Goal: Information Seeking & Learning: Learn about a topic

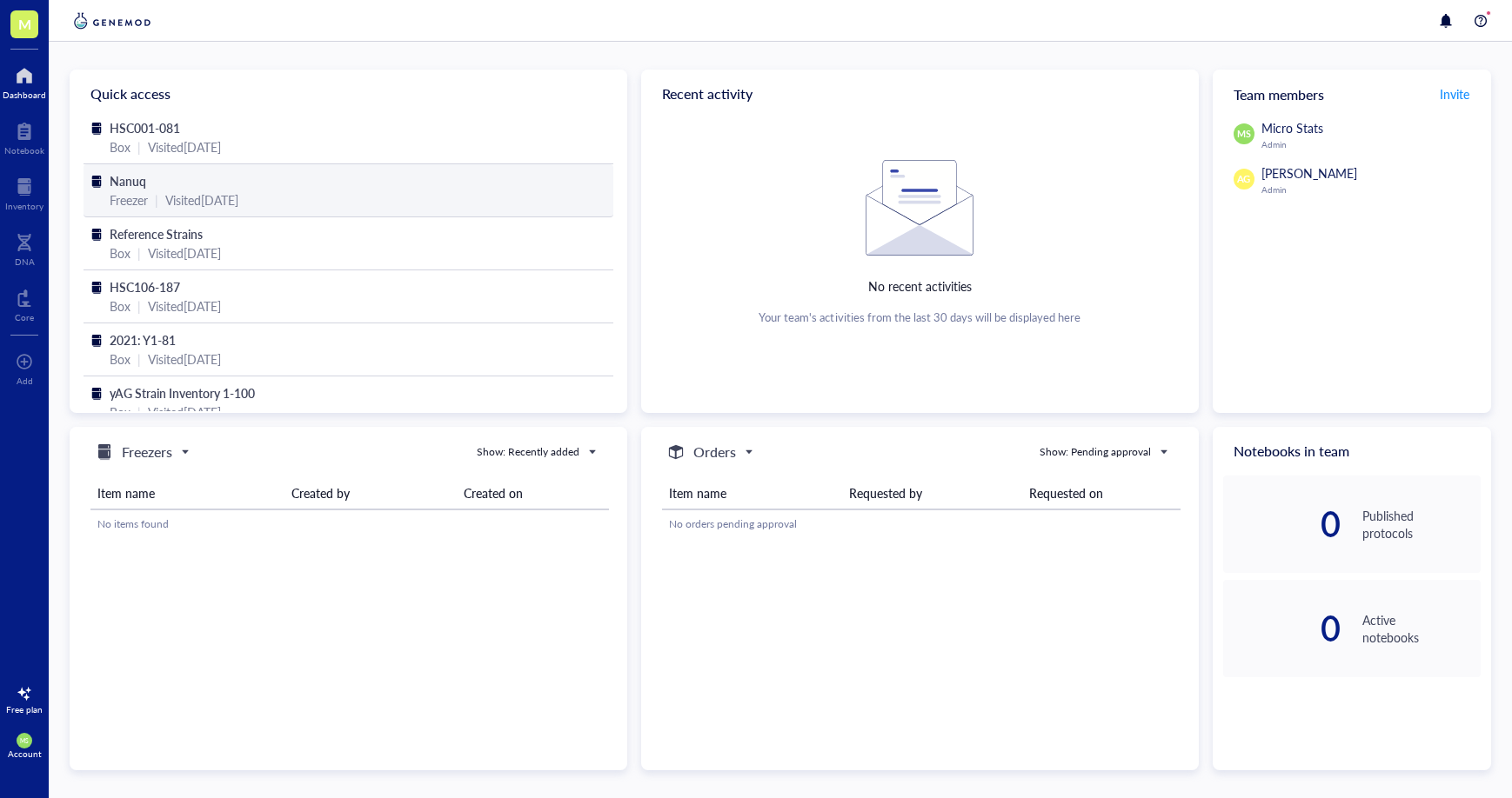
click at [239, 196] on div "Visited [DATE]" at bounding box center [202, 200] width 73 height 19
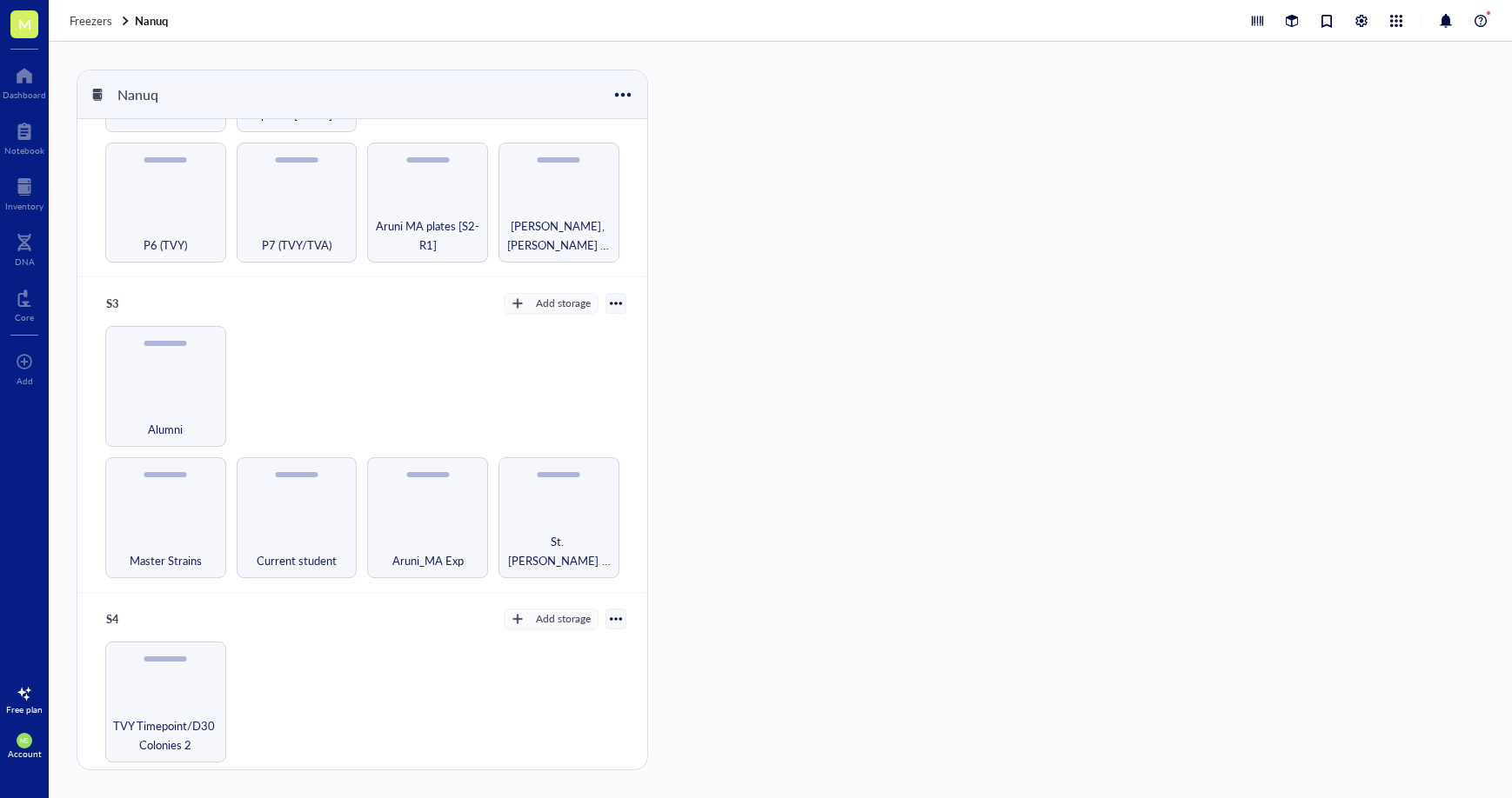
scroll to position [346, 0]
click at [187, 526] on div "Master Strains" at bounding box center [165, 544] width 103 height 38
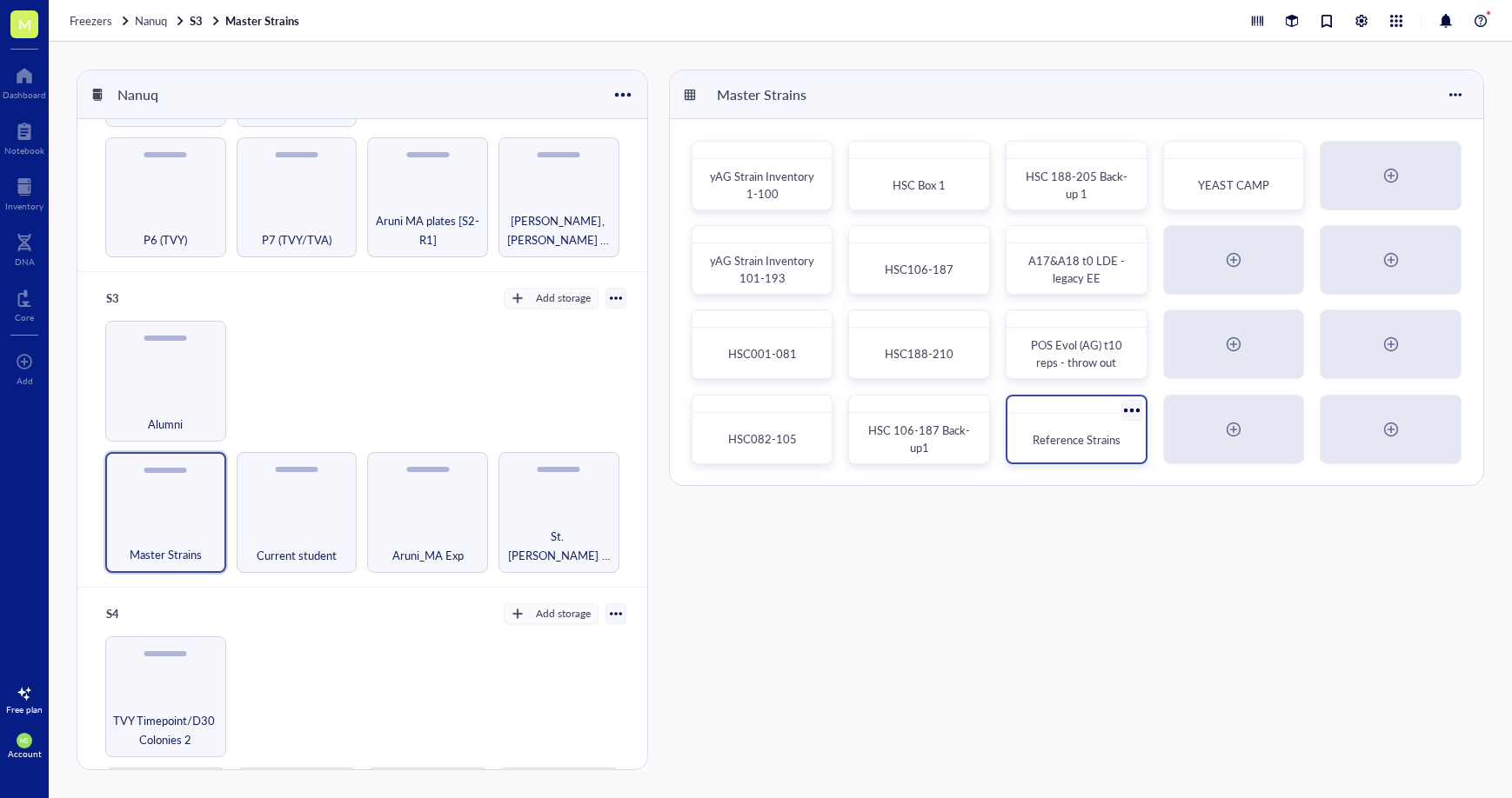
click at [1076, 440] on span "Reference Strains" at bounding box center [1076, 439] width 88 height 17
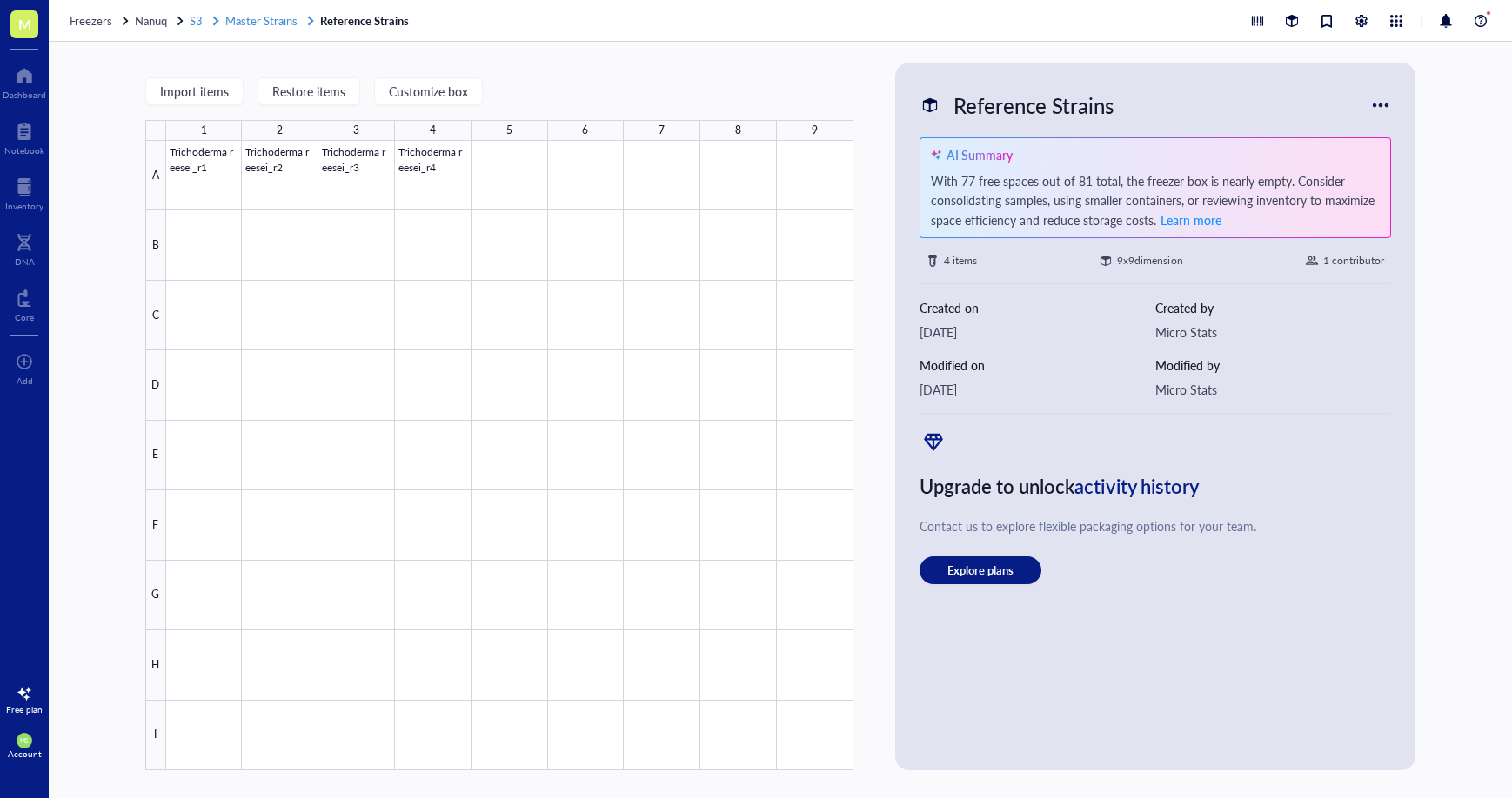
click at [264, 26] on span "Master Strains" at bounding box center [262, 20] width 73 height 17
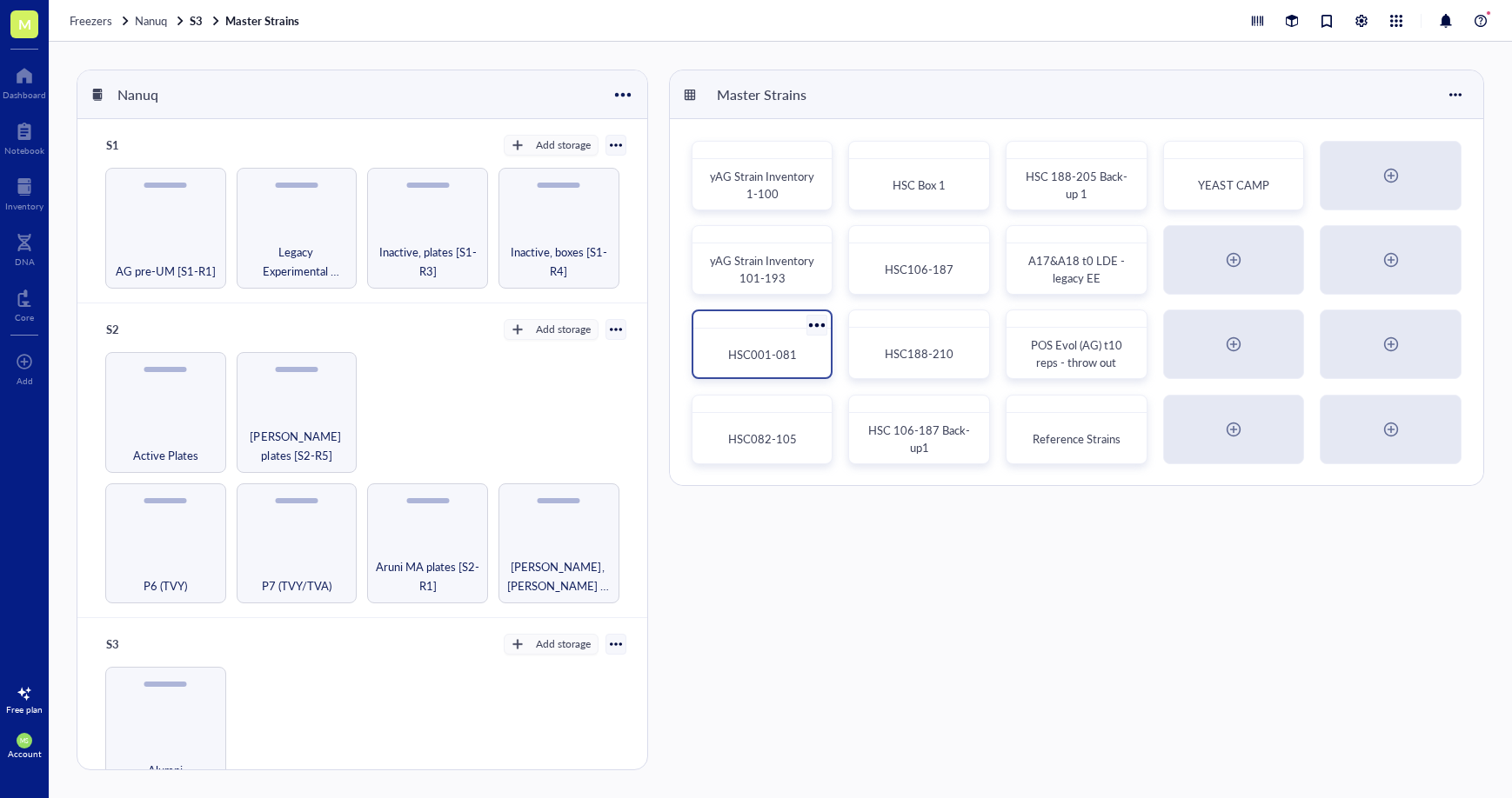
click at [789, 357] on span "HSC001-081" at bounding box center [762, 354] width 69 height 17
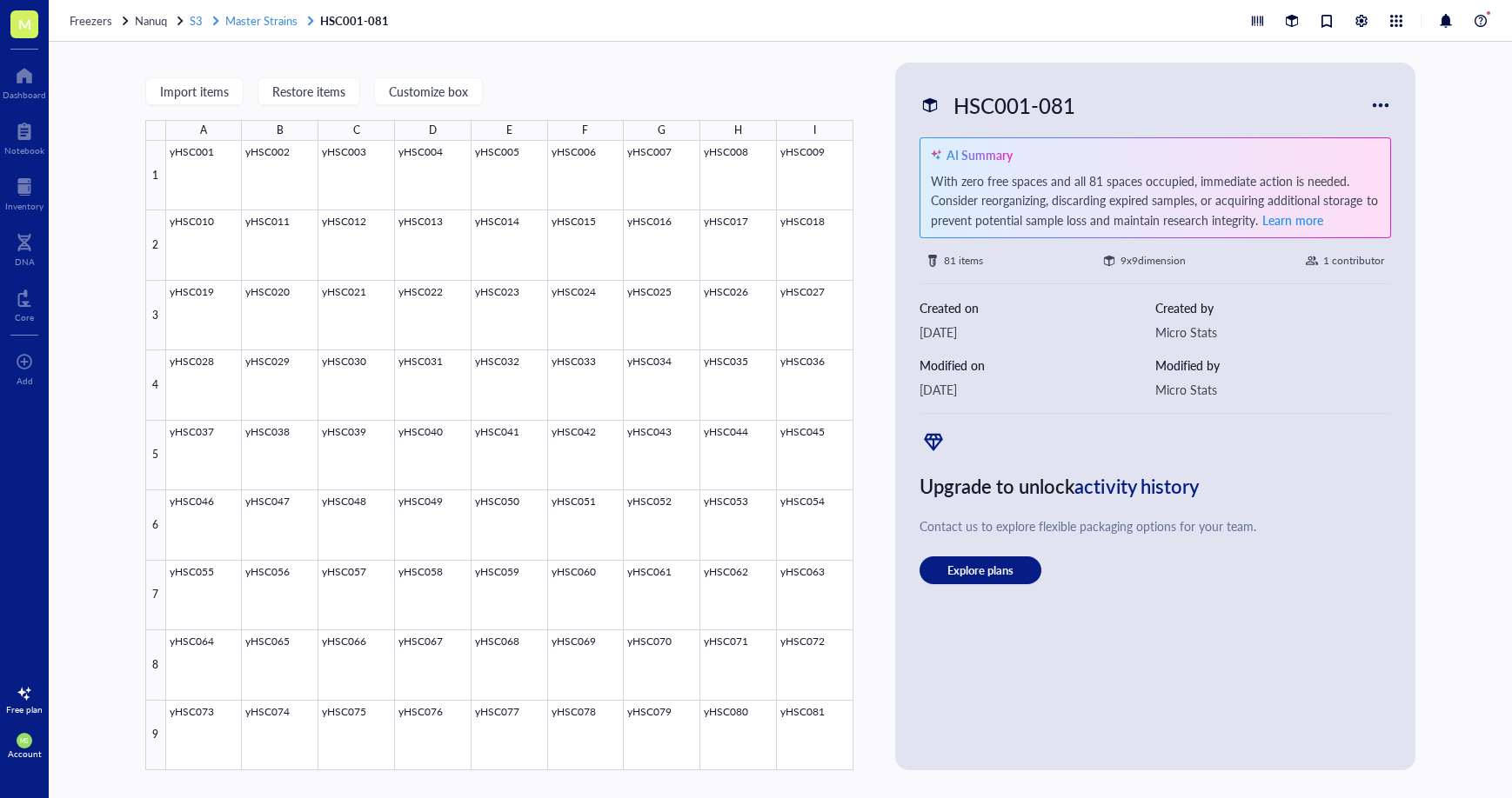
click at [246, 25] on span "Master Strains" at bounding box center [262, 20] width 73 height 17
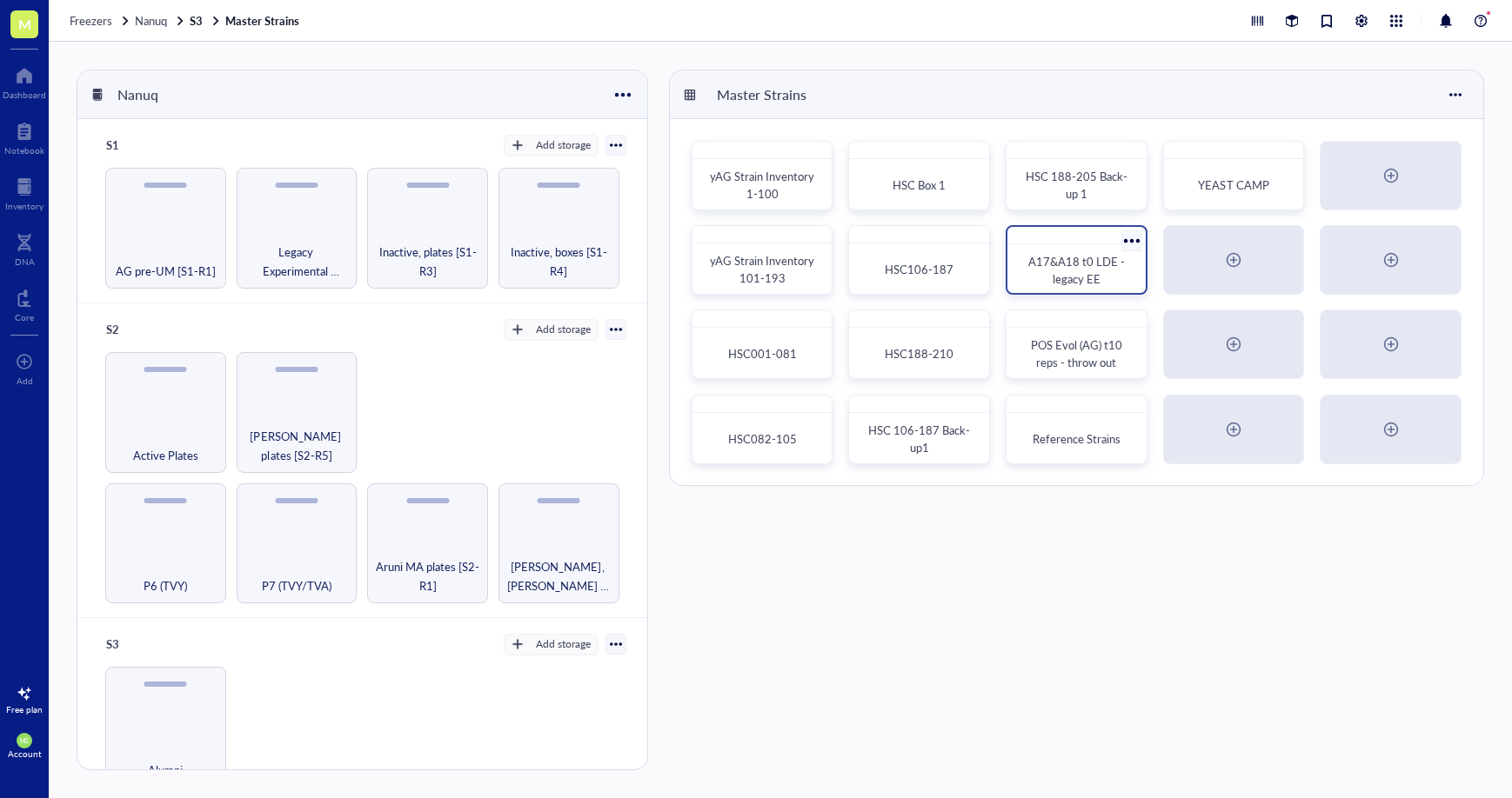
click at [1065, 276] on span "A17&A18 t0 LDE - legacy EE" at bounding box center [1078, 270] width 99 height 34
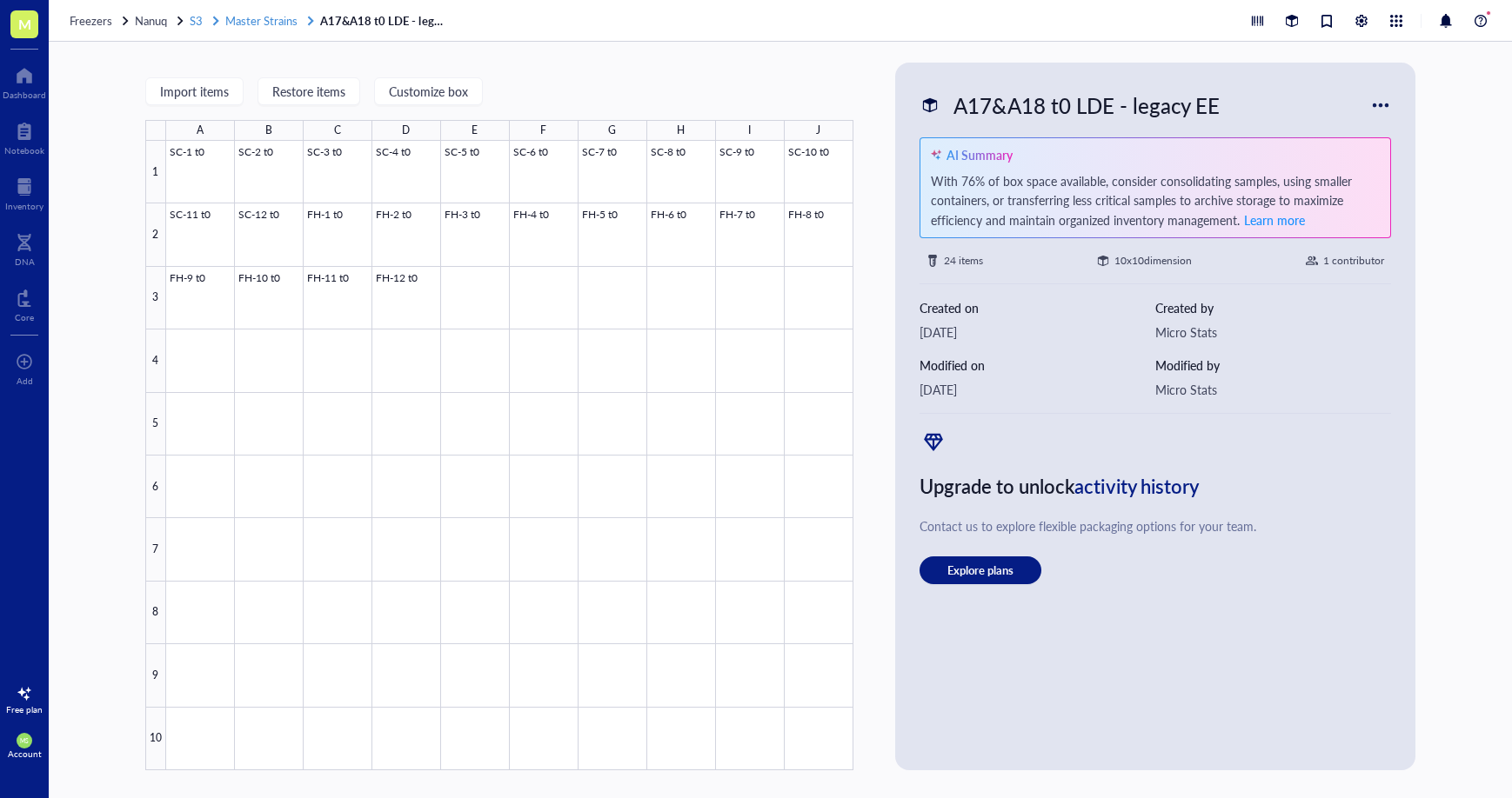
click at [274, 25] on span "Master Strains" at bounding box center [262, 20] width 73 height 17
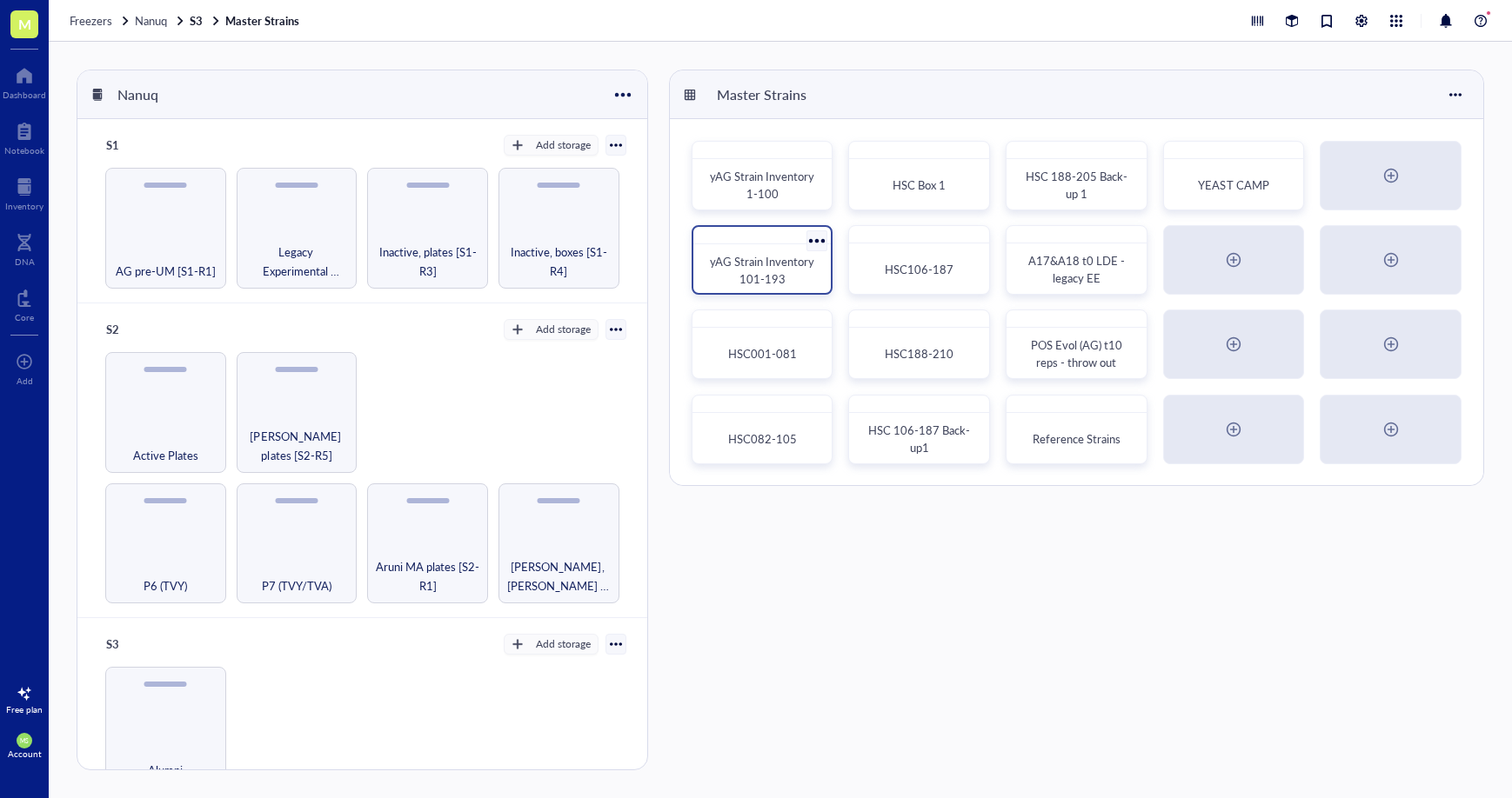
click at [735, 266] on span "yAG Strain Inventory 101-193" at bounding box center [763, 270] width 107 height 34
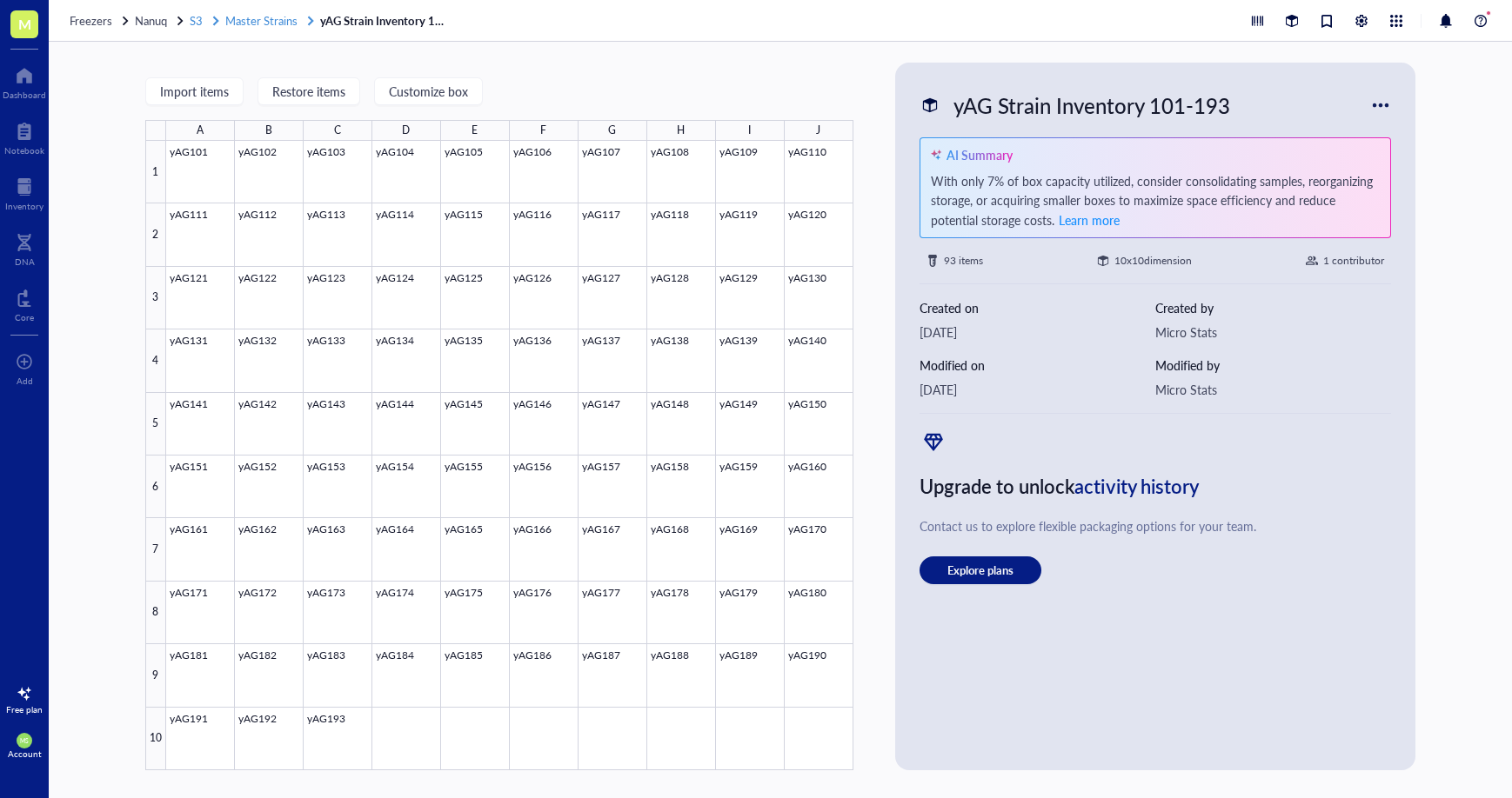
click at [256, 13] on span "Master Strains" at bounding box center [262, 20] width 73 height 17
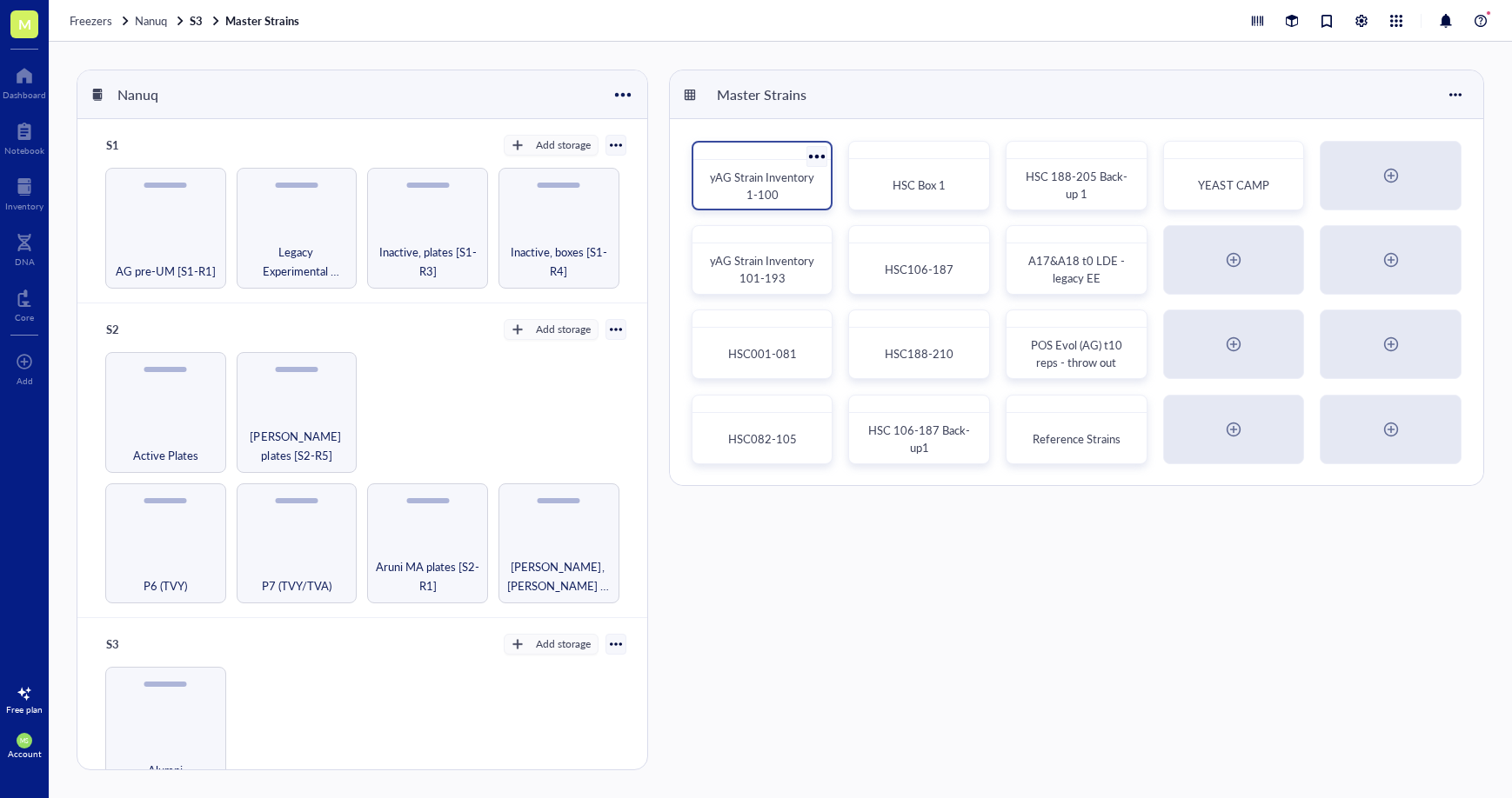
click at [794, 186] on div "yAG Strain Inventory 1-100" at bounding box center [762, 186] width 111 height 34
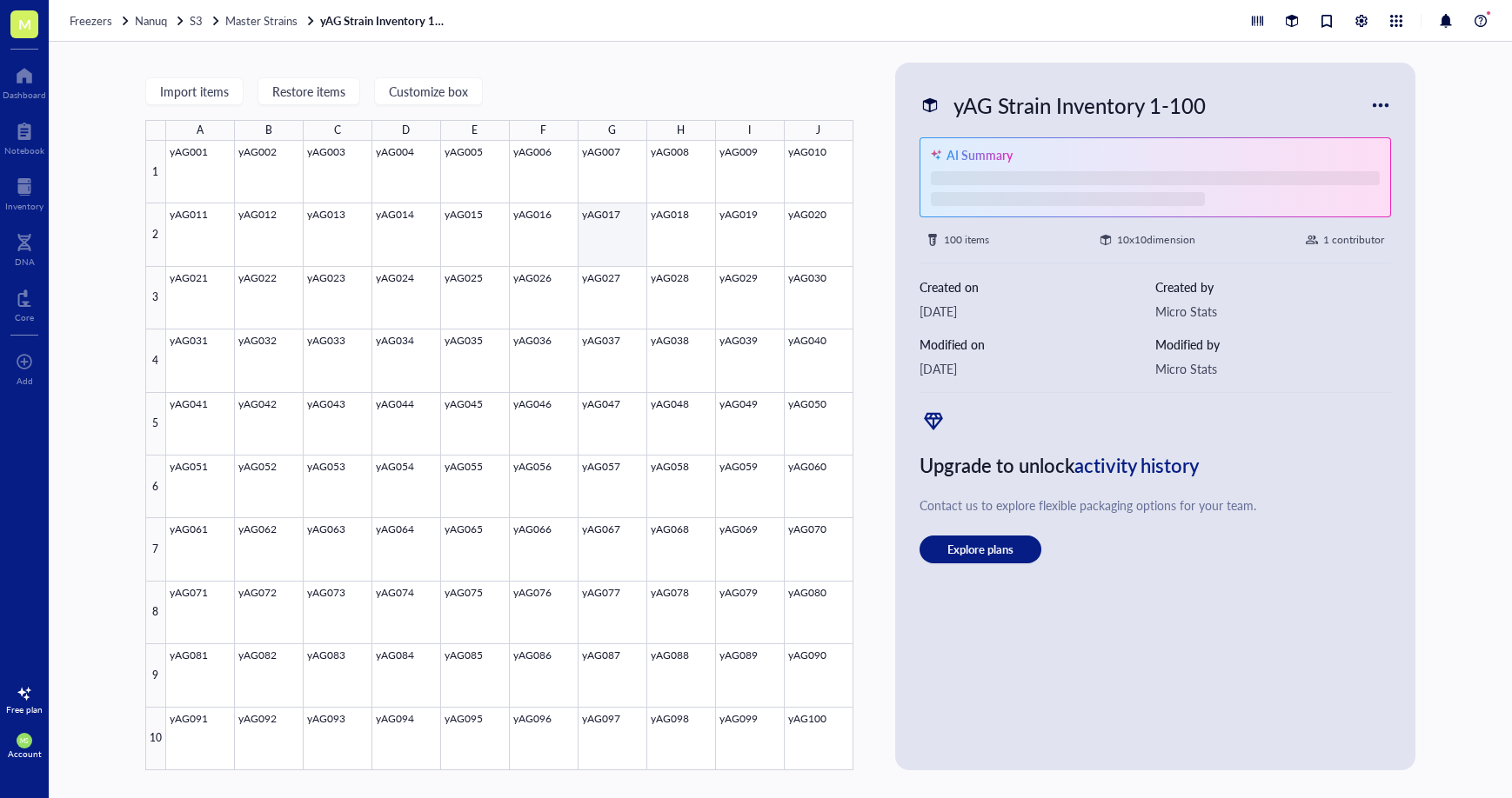
click at [607, 233] on div at bounding box center [509, 455] width 687 height 629
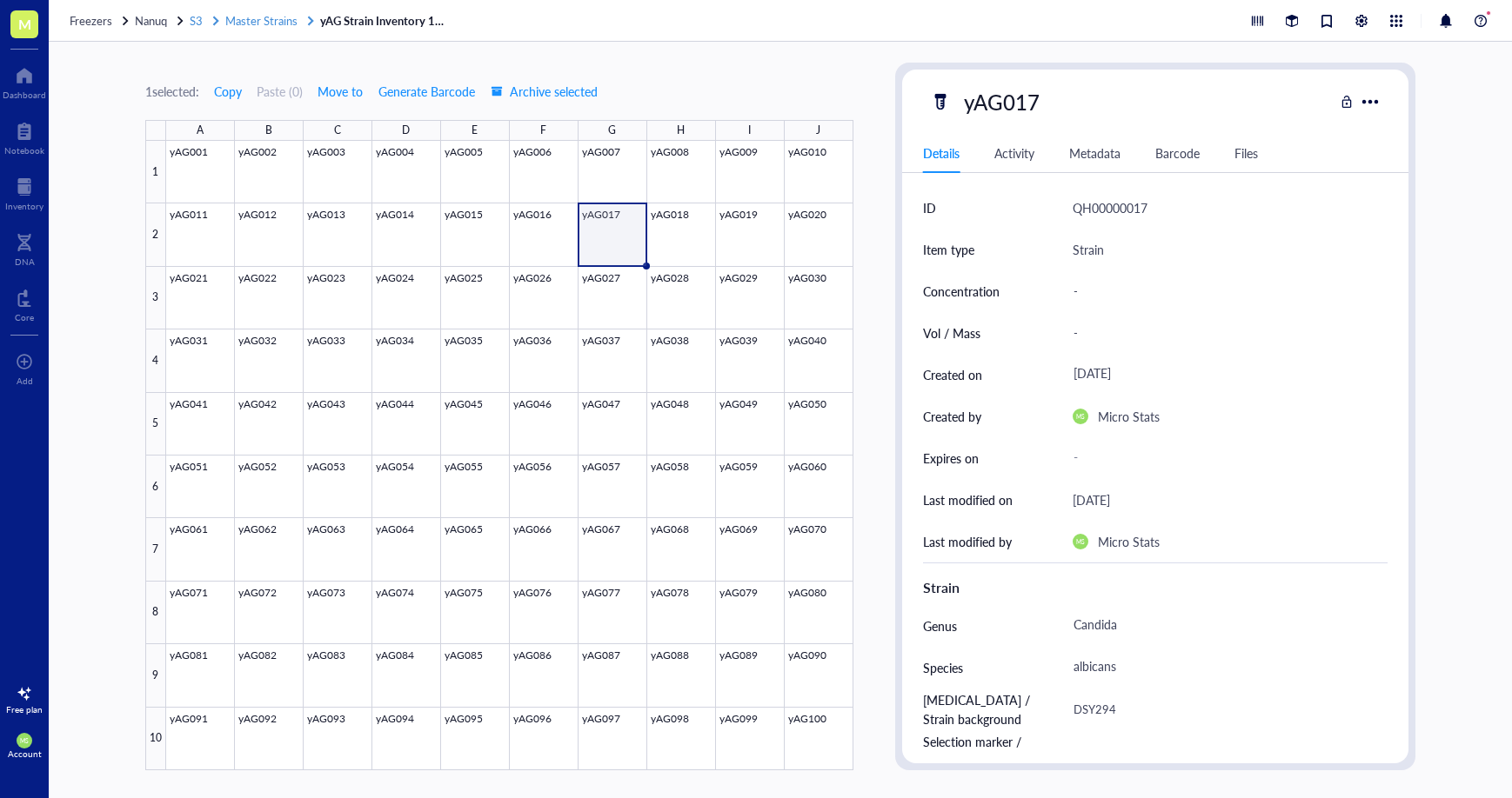
click at [242, 27] on span "Master Strains" at bounding box center [262, 20] width 73 height 17
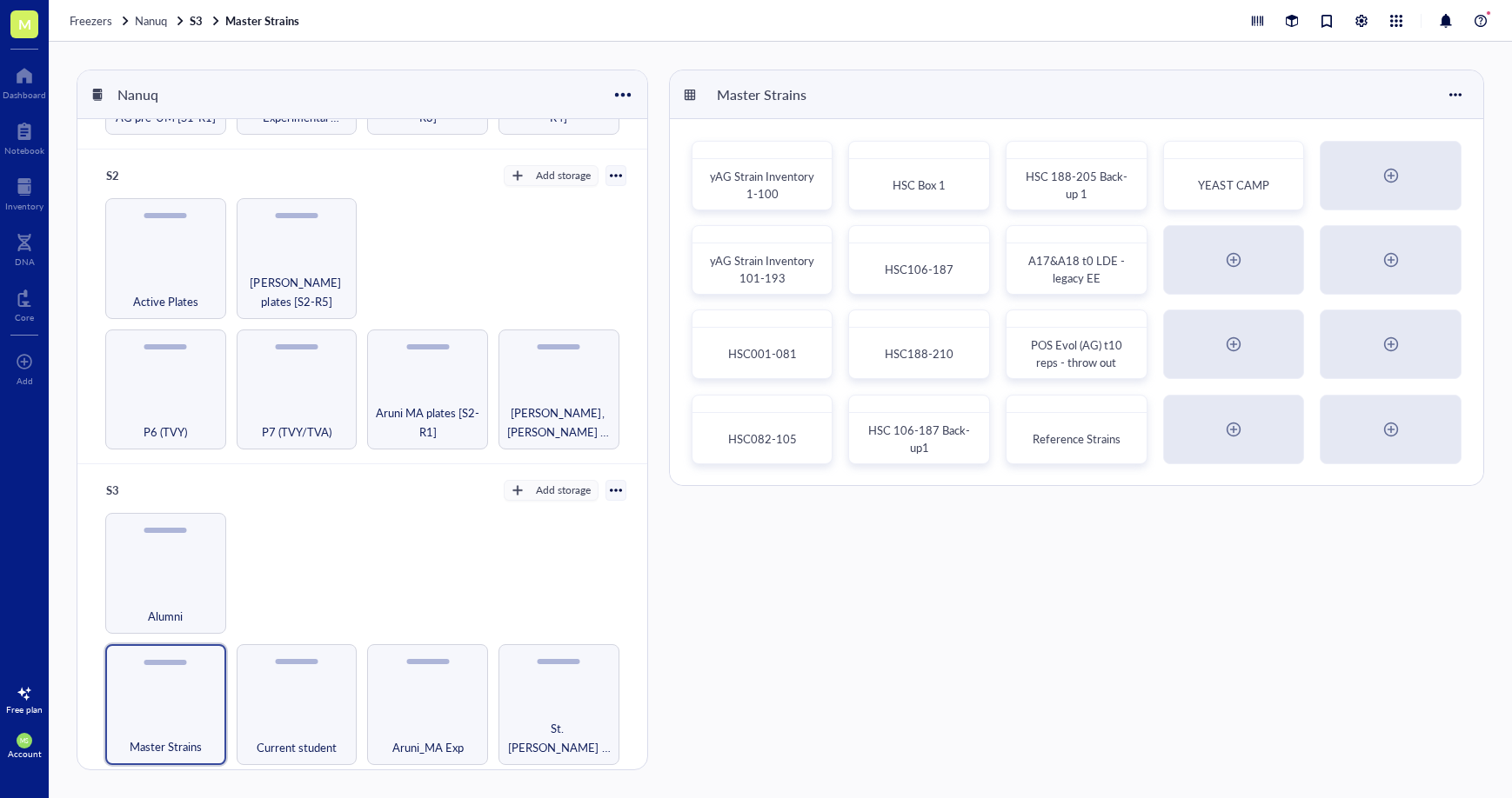
scroll to position [153, 0]
click at [148, 283] on div "Active Plates" at bounding box center [165, 292] width 103 height 38
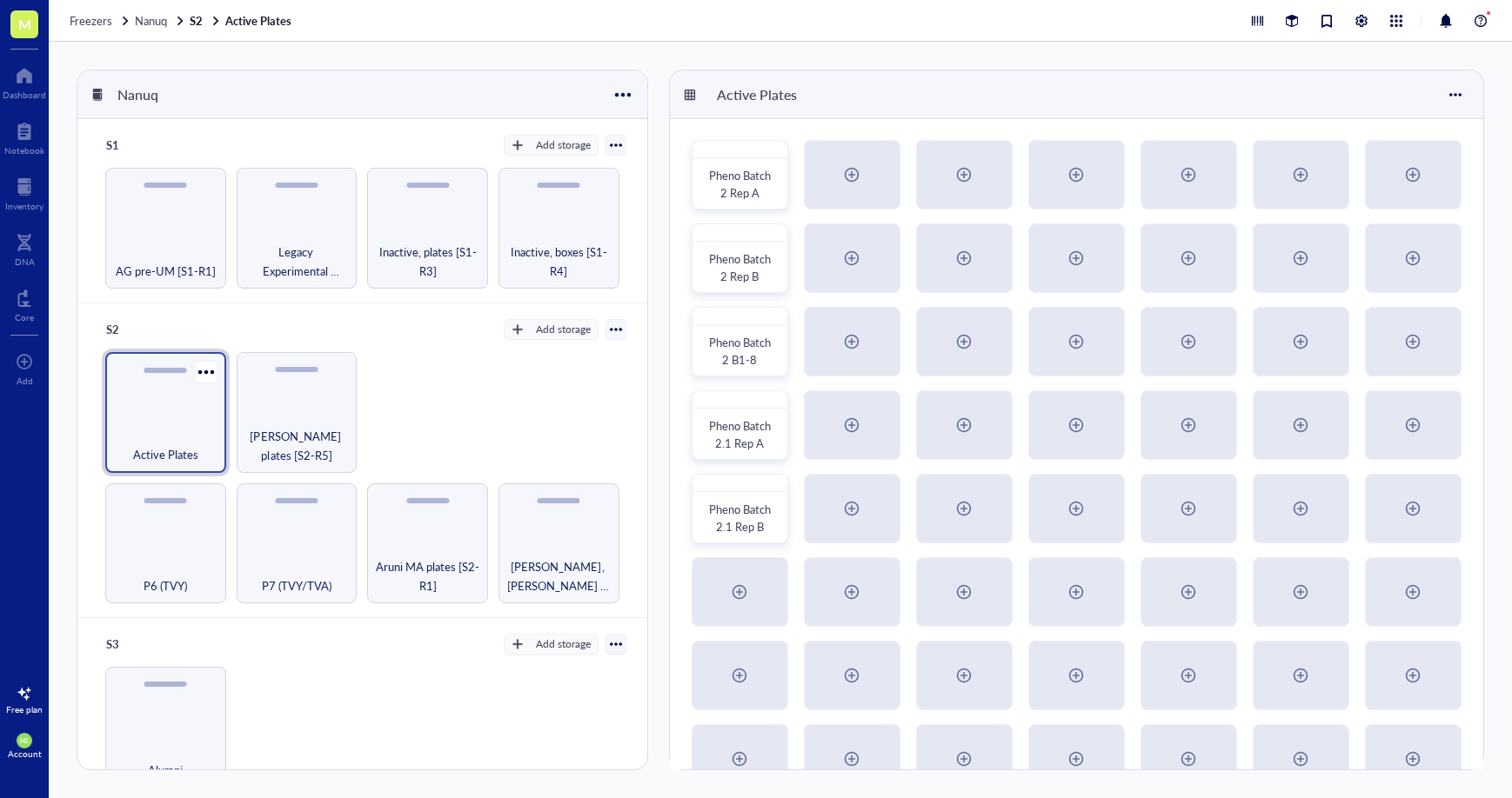
click at [148, 283] on div "AG pre-UM [S1-R1]" at bounding box center [165, 228] width 121 height 121
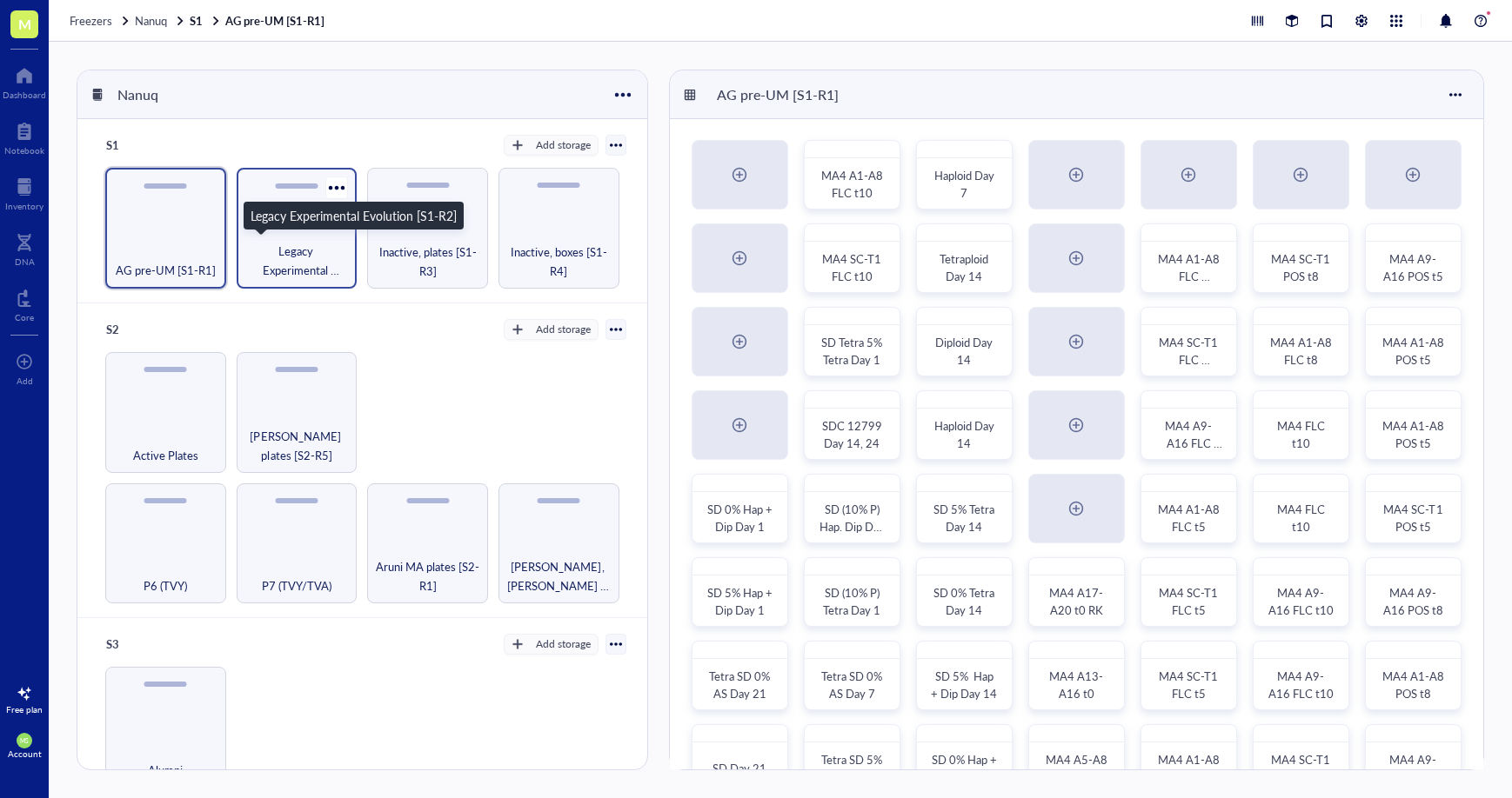
click at [290, 270] on span "Legacy Experimental Evolution [S1-R2]" at bounding box center [296, 260] width 103 height 38
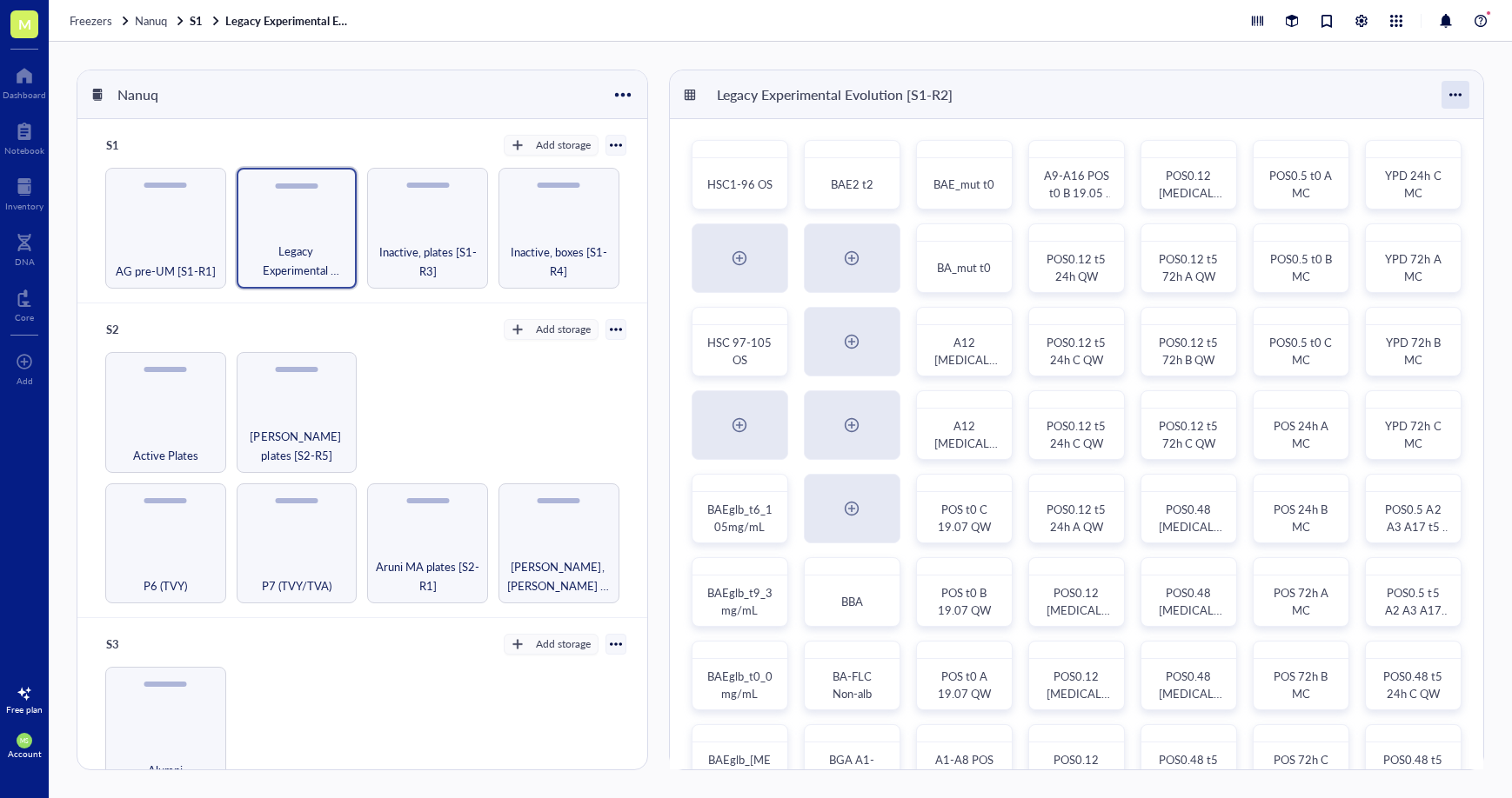
click at [1463, 92] on div at bounding box center [1455, 94] width 27 height 27
click at [1371, 87] on div "Legacy Experimental Evolution [S1-R2]" at bounding box center [1076, 95] width 813 height 49
click at [23, 78] on div at bounding box center [24, 75] width 43 height 27
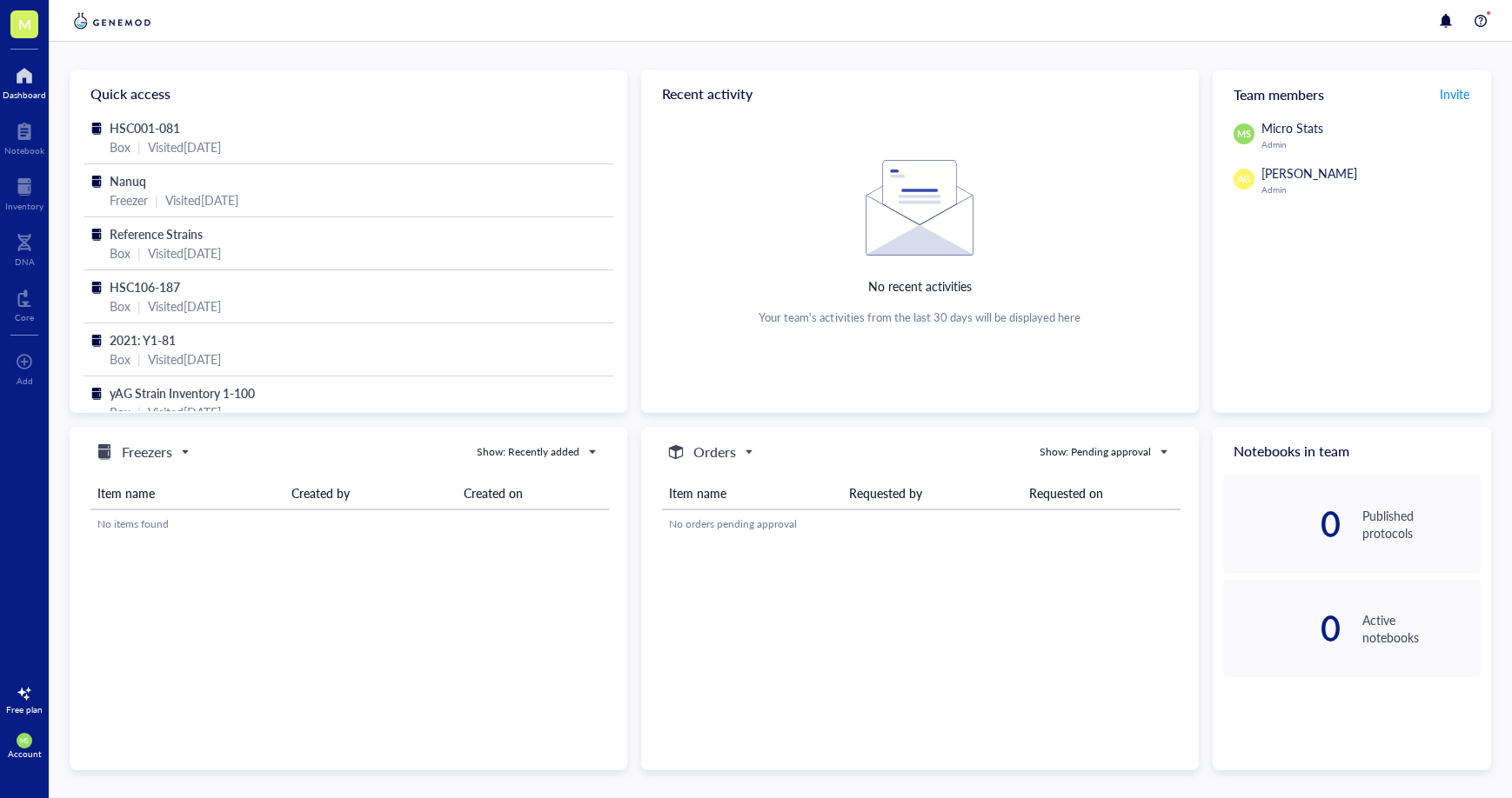
click at [27, 29] on span "M" at bounding box center [25, 24] width 13 height 22
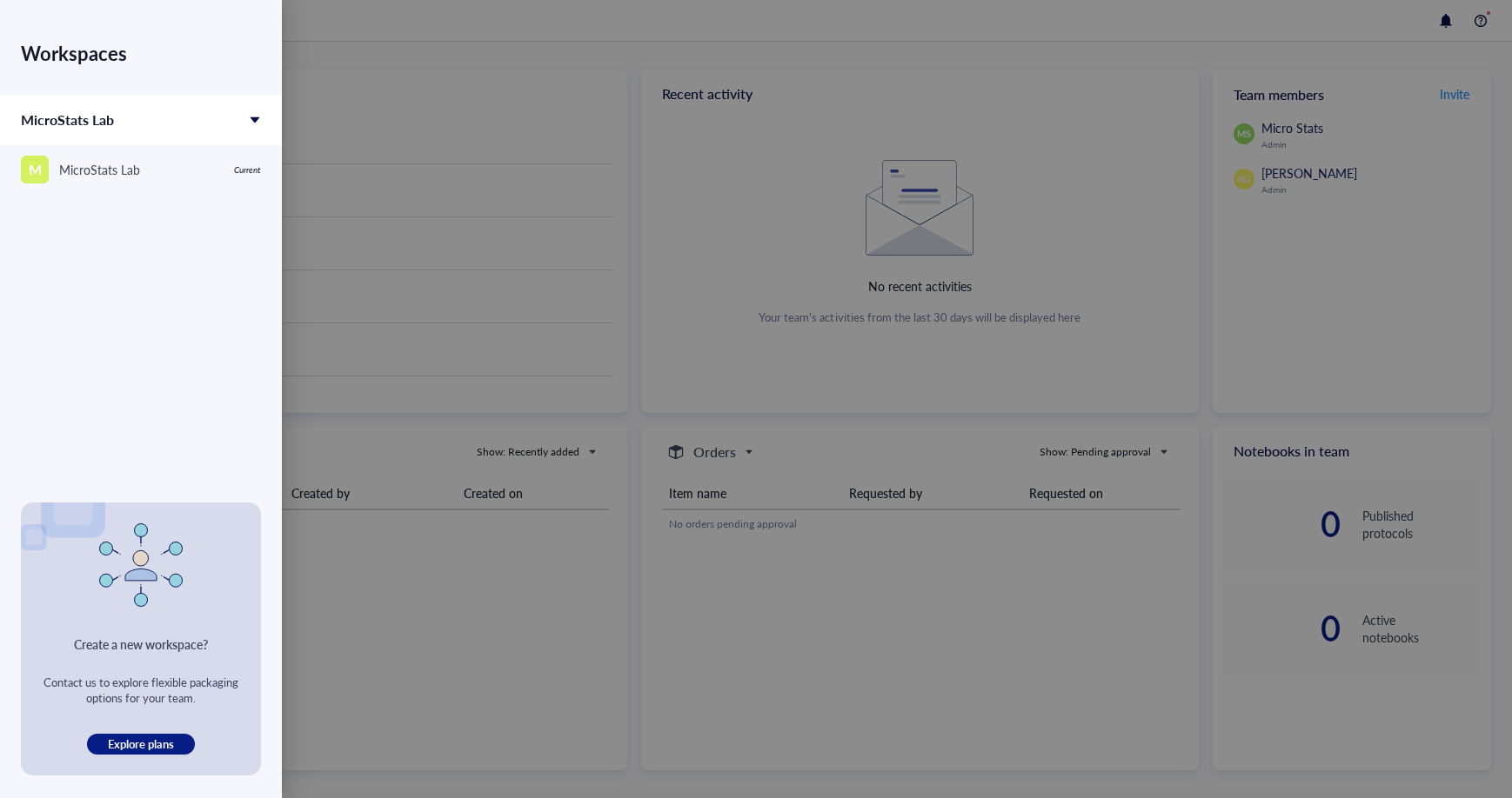
click at [460, 111] on div at bounding box center [756, 399] width 1512 height 798
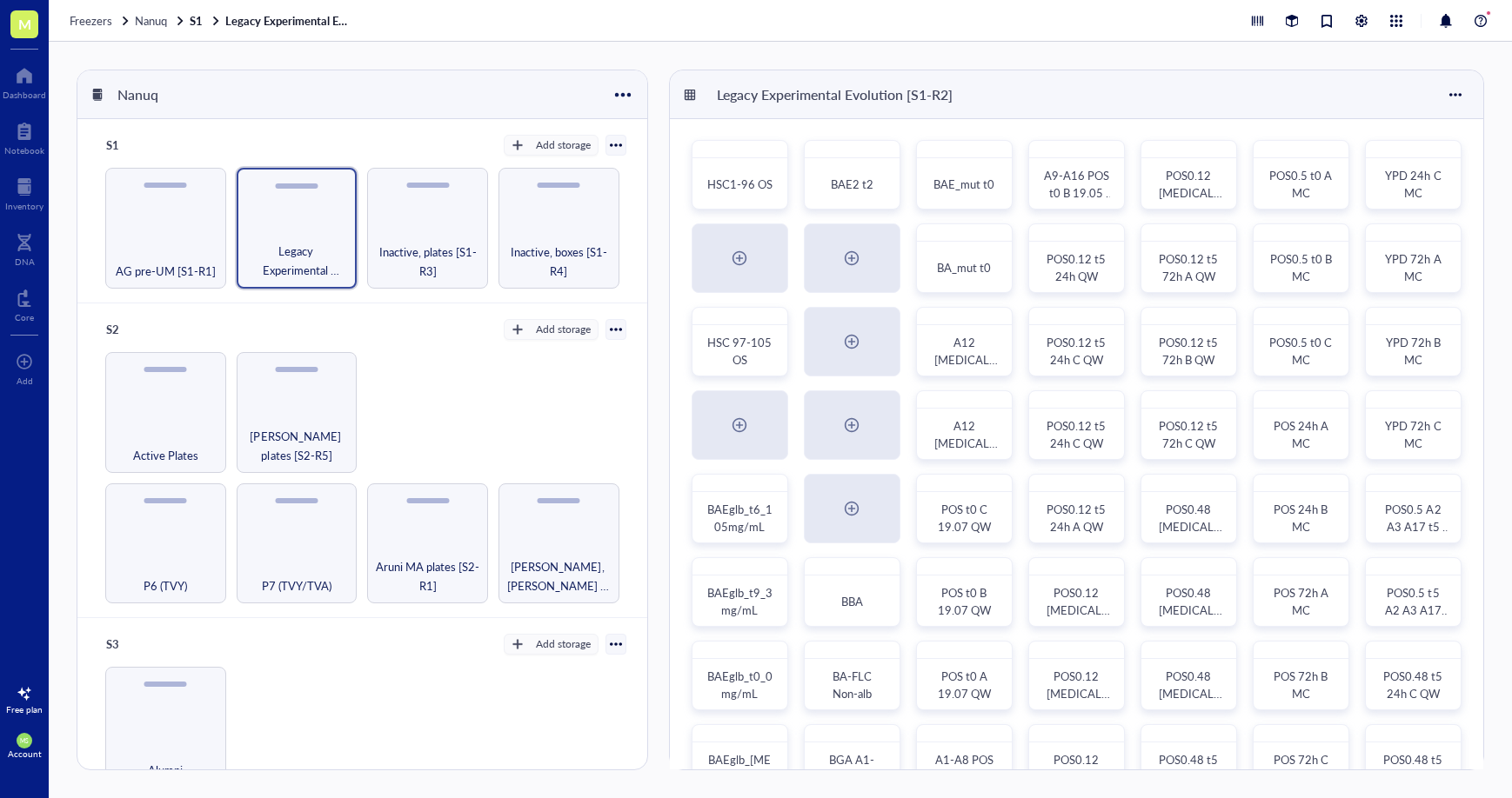
click at [806, 87] on div "Legacy Experimental Evolution [S1-R2]" at bounding box center [835, 95] width 251 height 29
click at [1095, 89] on div "Legacy Experimental Evolution [S1-R2]" at bounding box center [1076, 95] width 813 height 49
click at [627, 98] on div at bounding box center [622, 94] width 26 height 26
click at [568, 98] on div "Nanuq" at bounding box center [363, 95] width 569 height 49
click at [1484, 18] on div at bounding box center [1481, 21] width 21 height 21
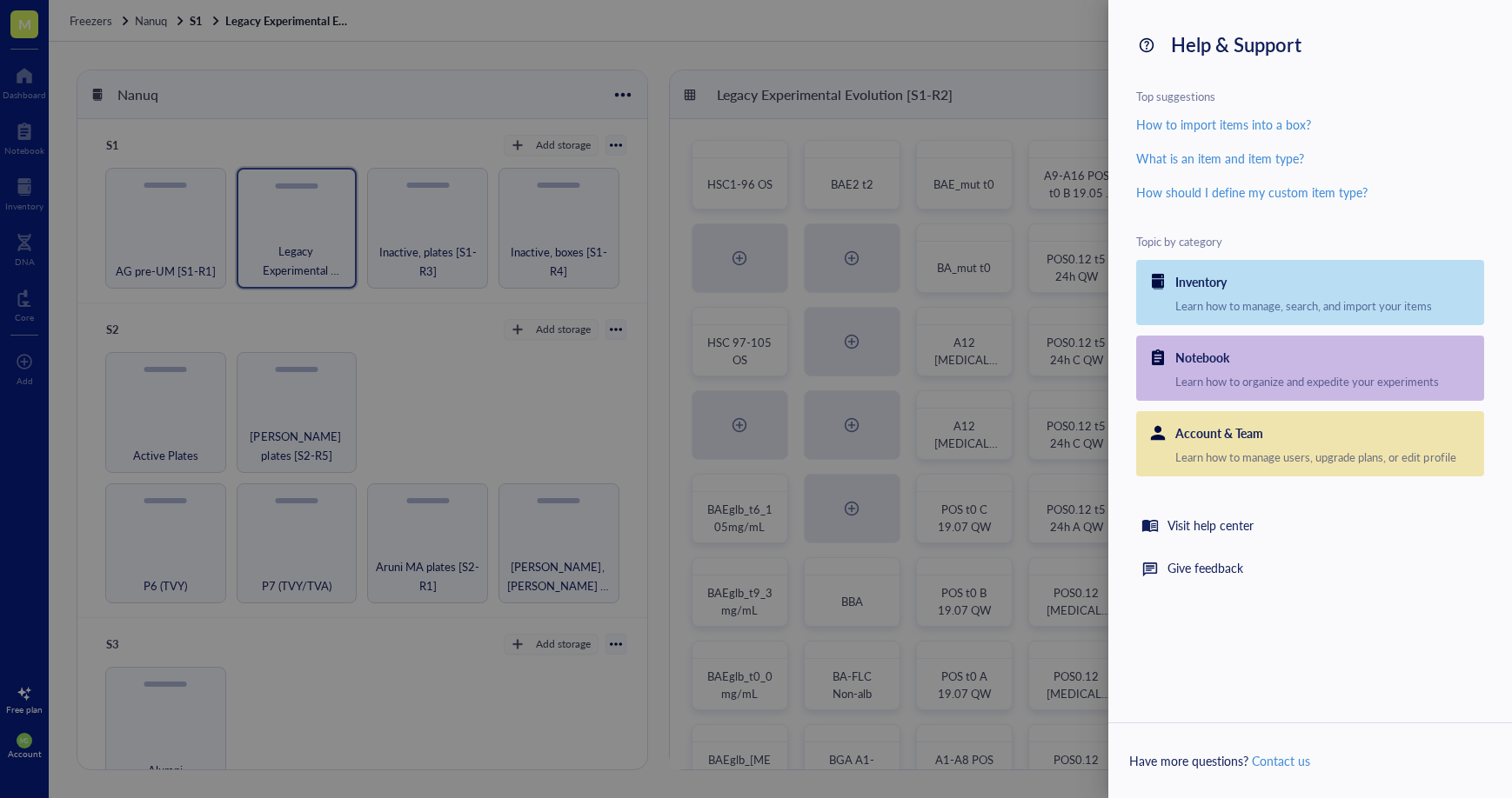
click at [1051, 44] on div at bounding box center [756, 399] width 1512 height 798
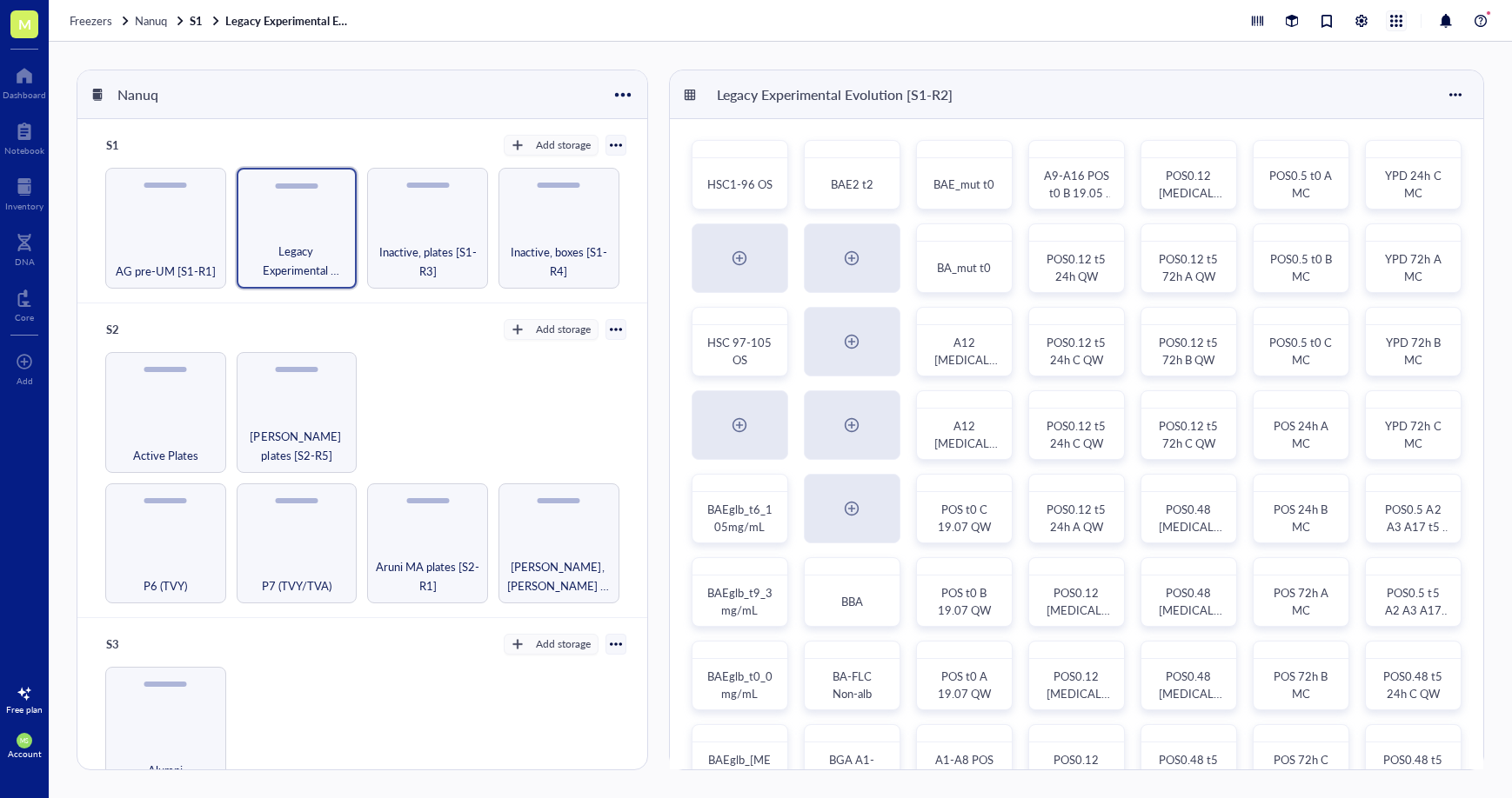
click at [1392, 20] on div at bounding box center [1396, 21] width 19 height 19
click at [1424, 64] on div "Nanuq S1 Add storage AG pre-UM [S1-R1] Legacy Experimental Evolution [S1-R2] In…" at bounding box center [780, 420] width 1463 height 756
click at [1365, 21] on div at bounding box center [1362, 21] width 19 height 19
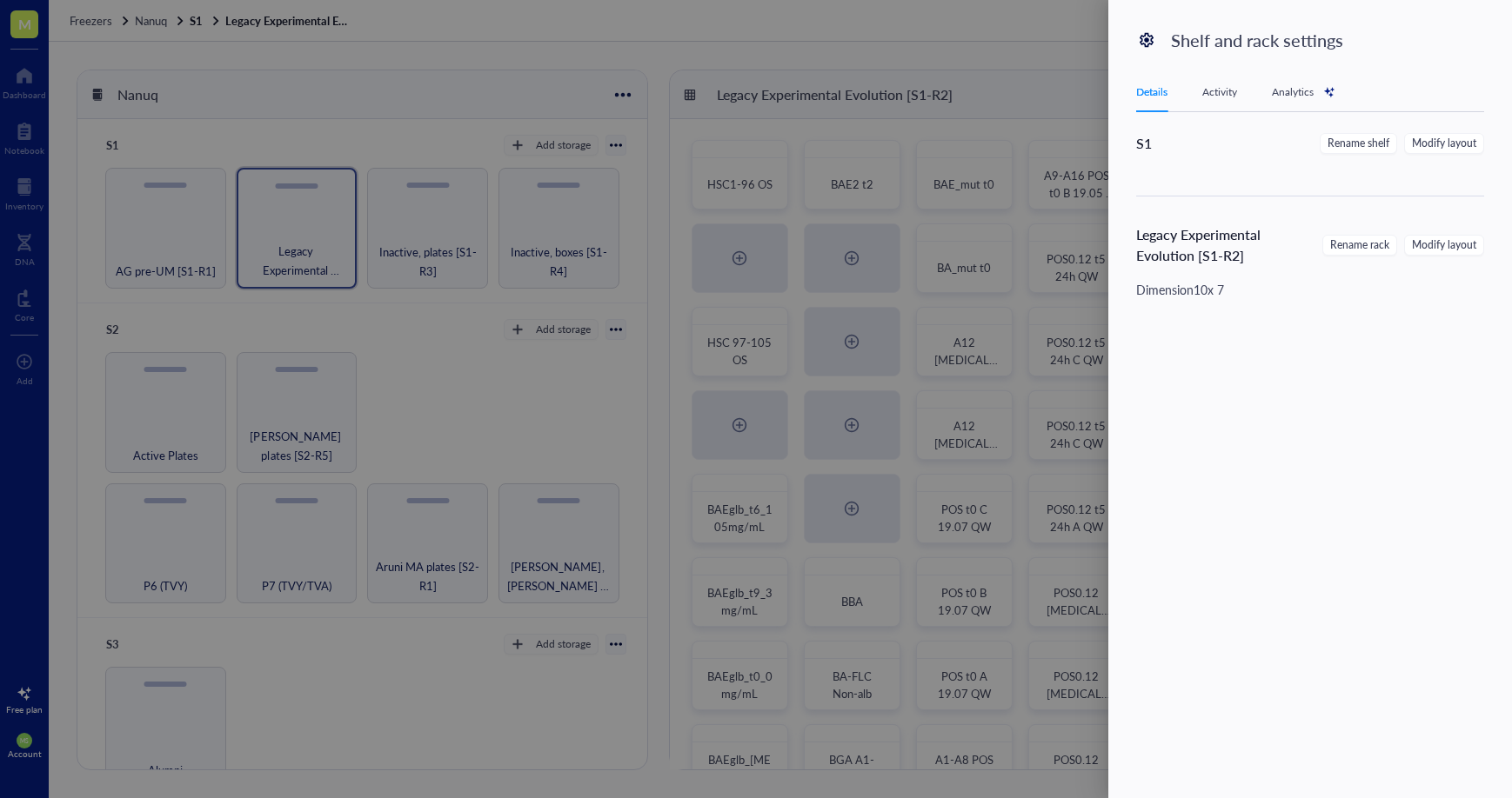
click at [1044, 27] on div at bounding box center [756, 399] width 1512 height 798
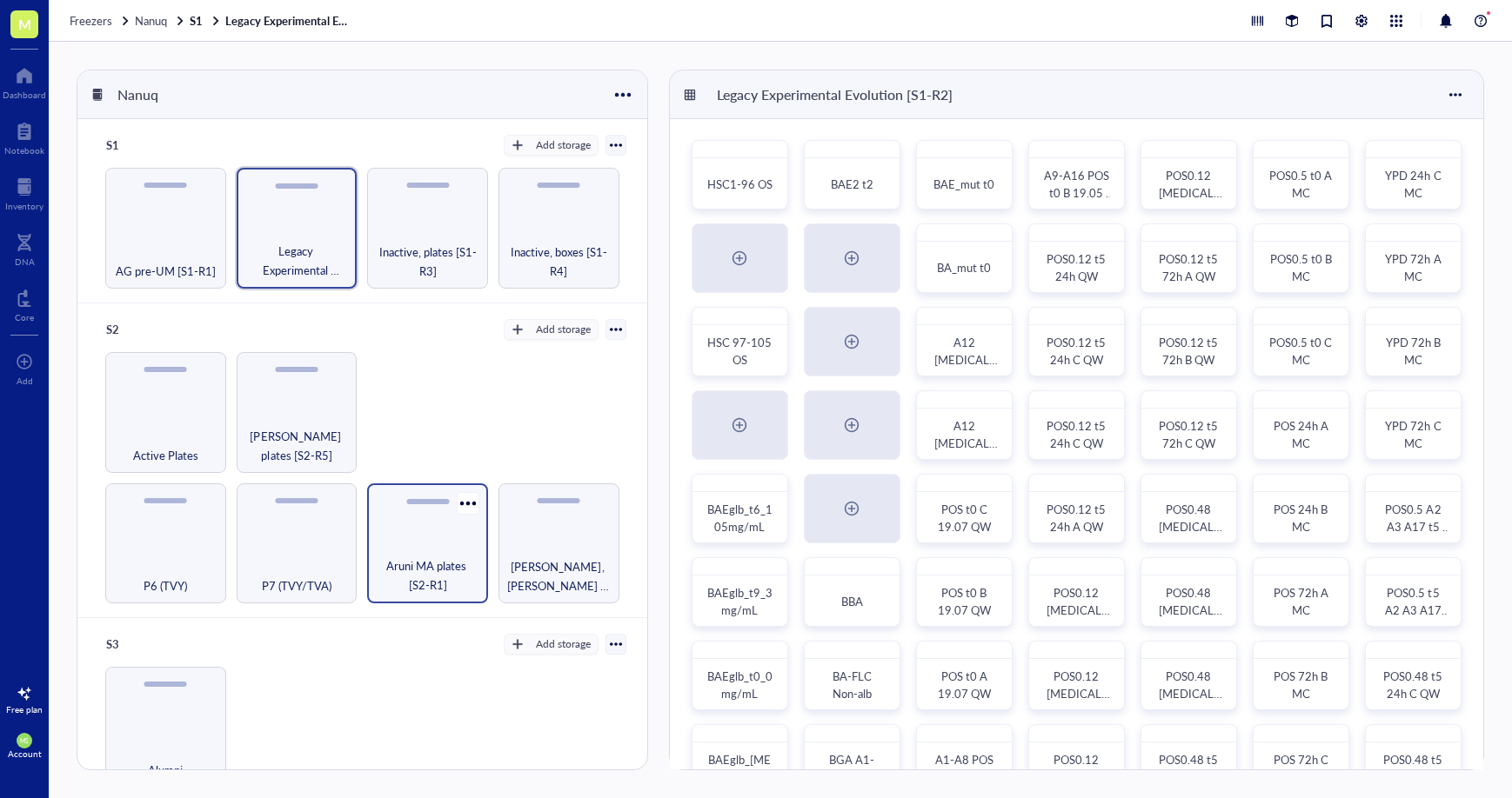
click at [400, 551] on div "Aruni MA plates [S2-R1]" at bounding box center [427, 543] width 121 height 121
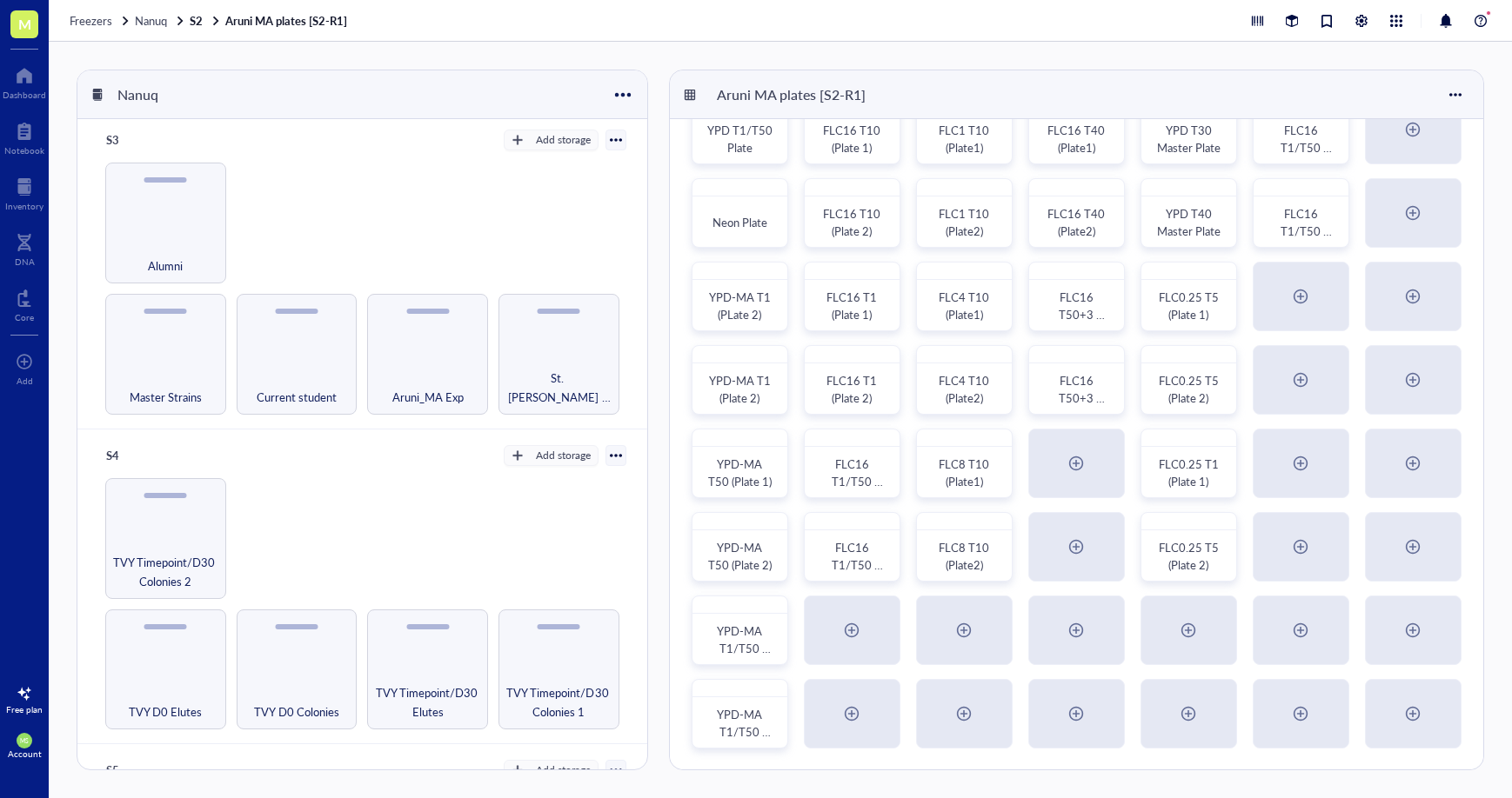
scroll to position [498, 0]
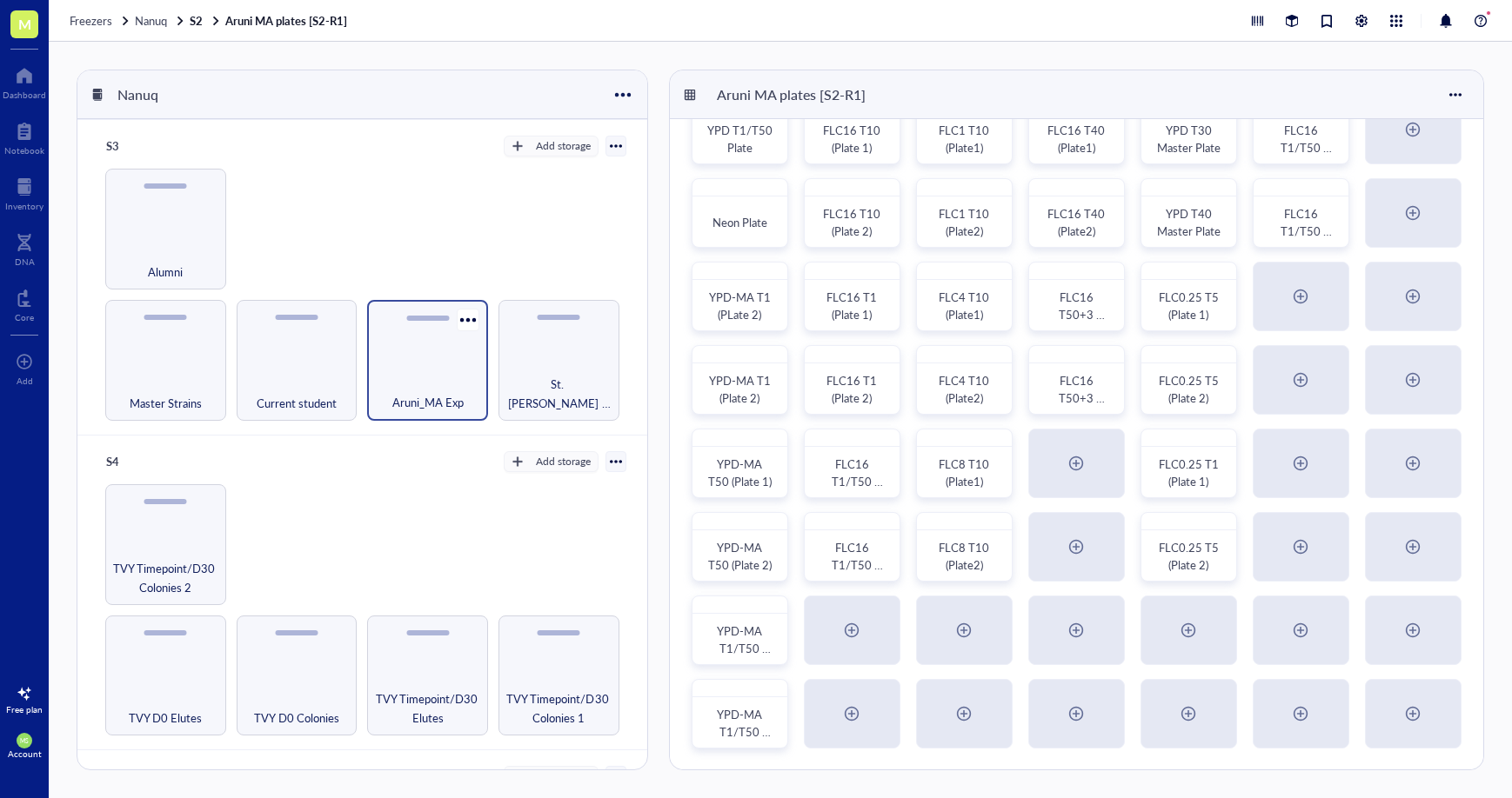
click at [444, 362] on div "Aruni_MA Exp" at bounding box center [427, 360] width 121 height 121
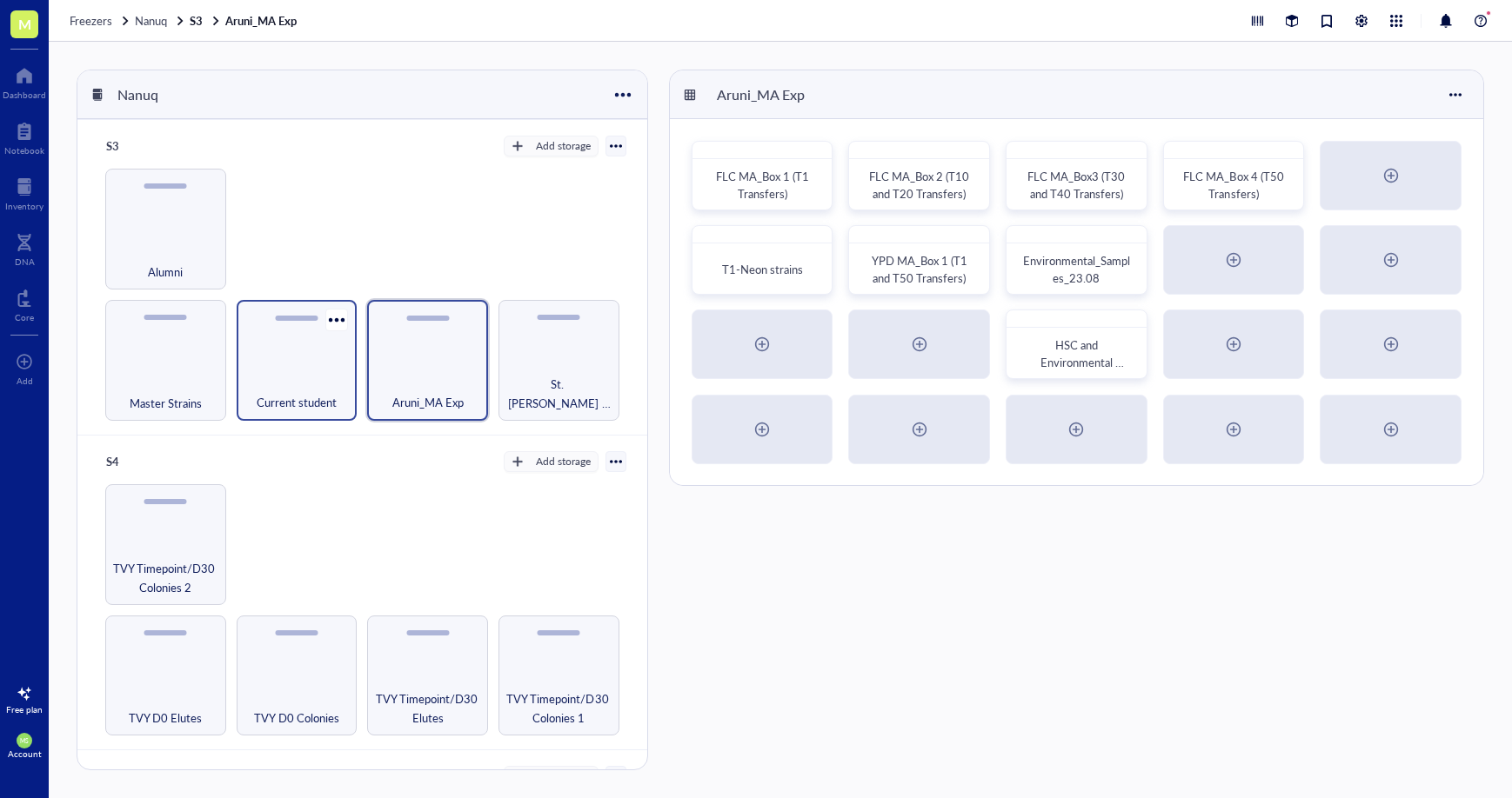
click at [304, 393] on span "Current student" at bounding box center [296, 403] width 80 height 19
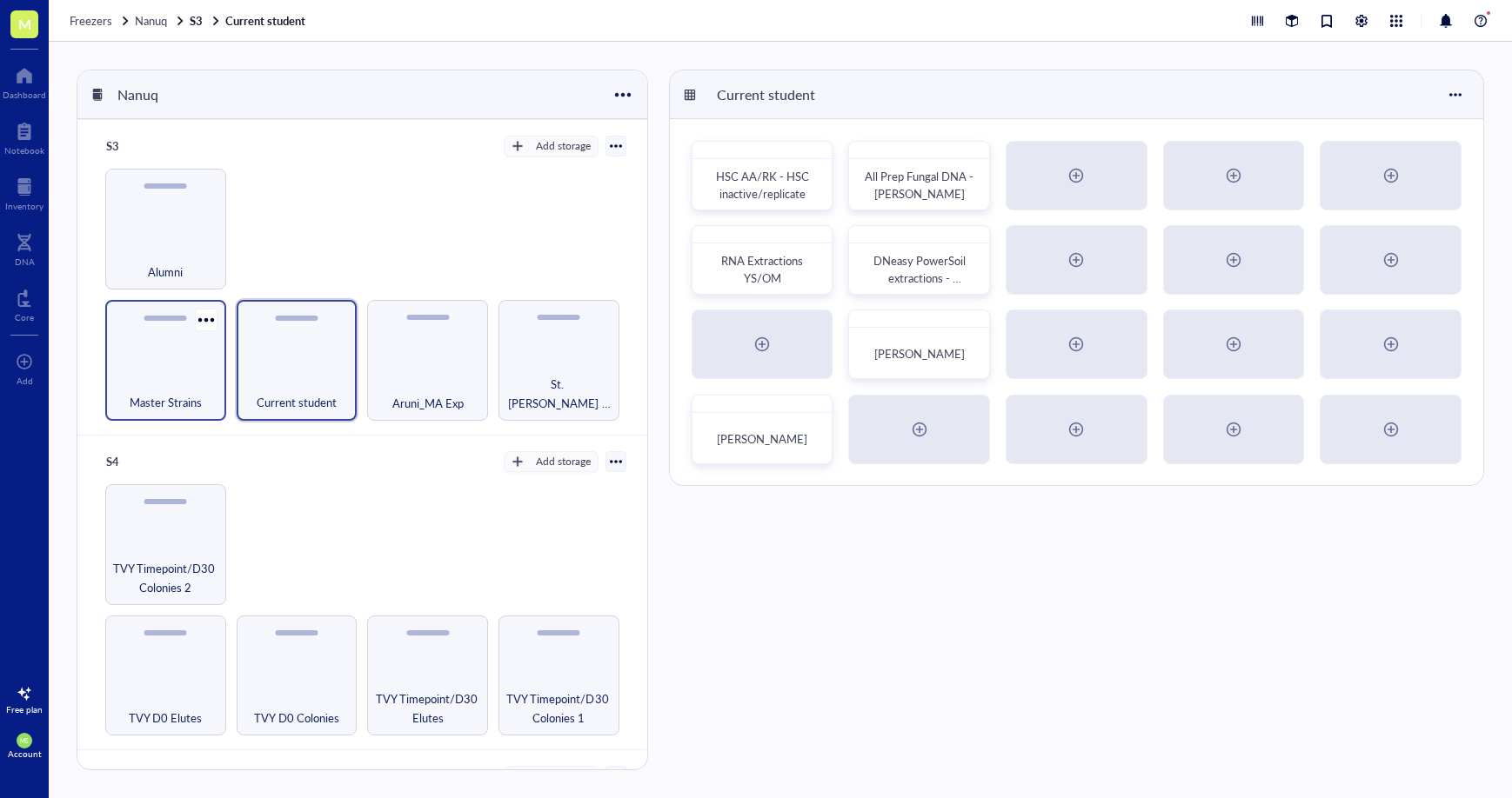
click at [183, 382] on div "Master Strains" at bounding box center [165, 392] width 103 height 38
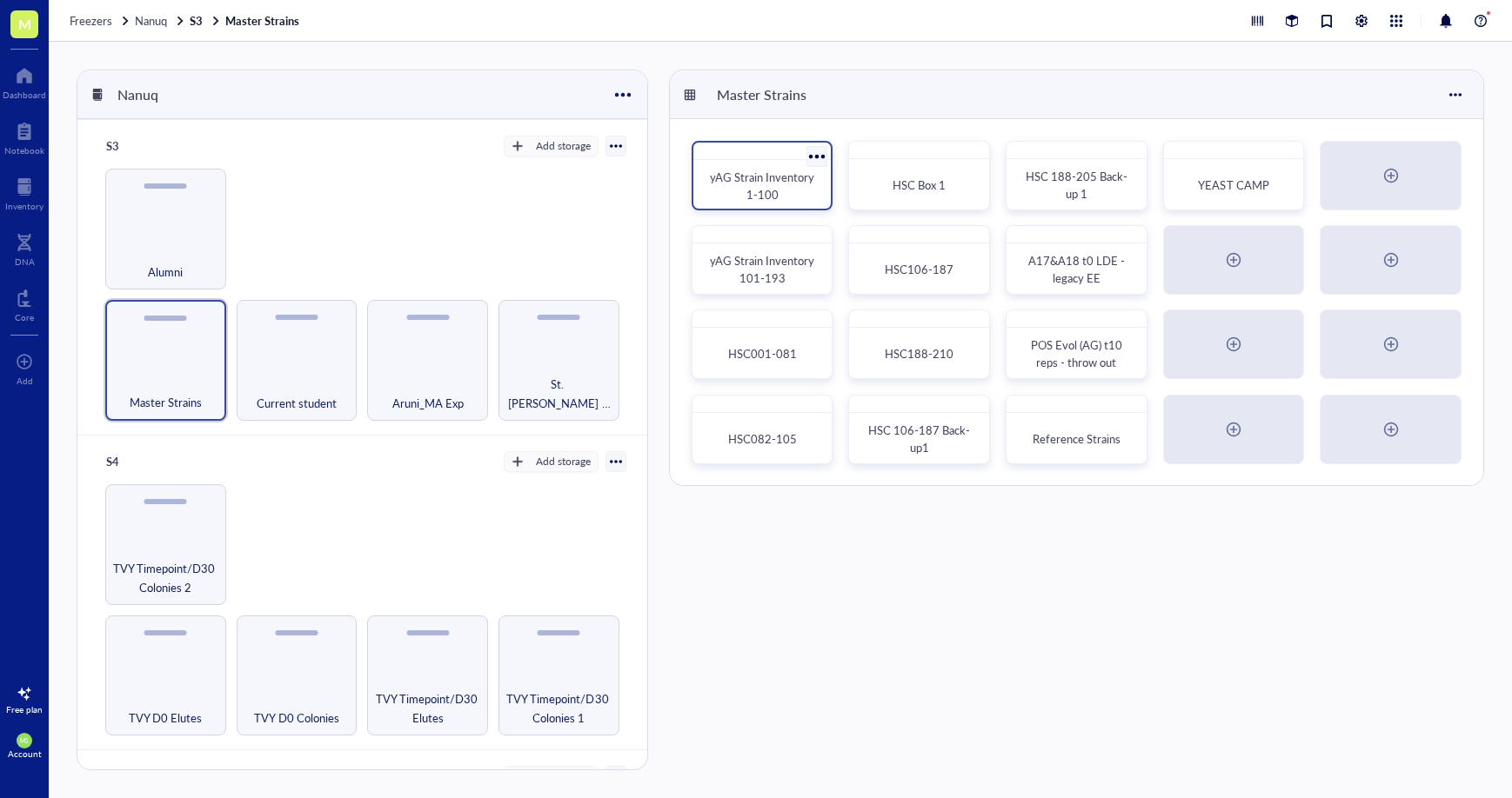
click at [788, 191] on div "yAG Strain Inventory 1-100" at bounding box center [762, 186] width 111 height 34
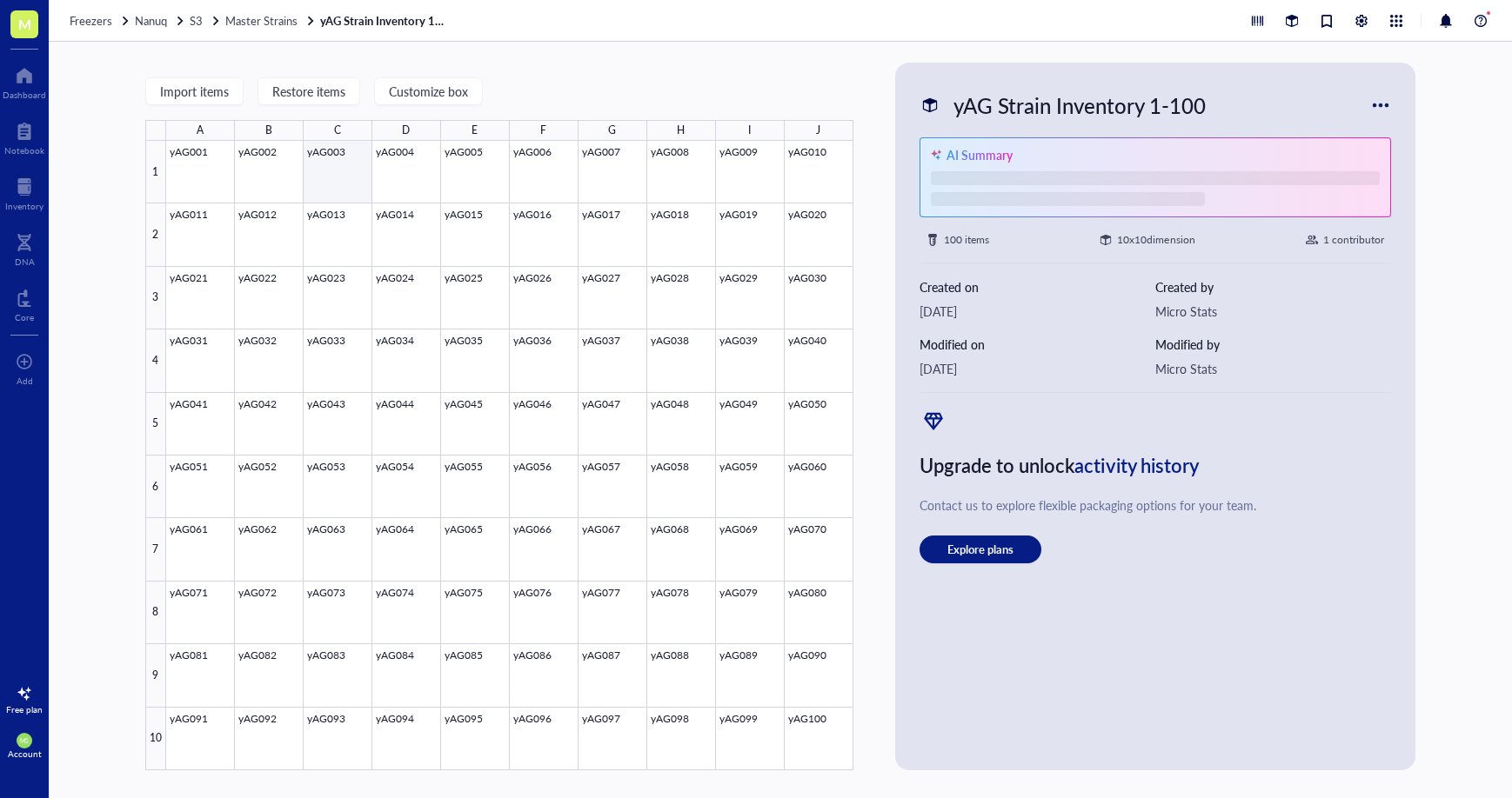
click at [361, 176] on div at bounding box center [509, 455] width 687 height 629
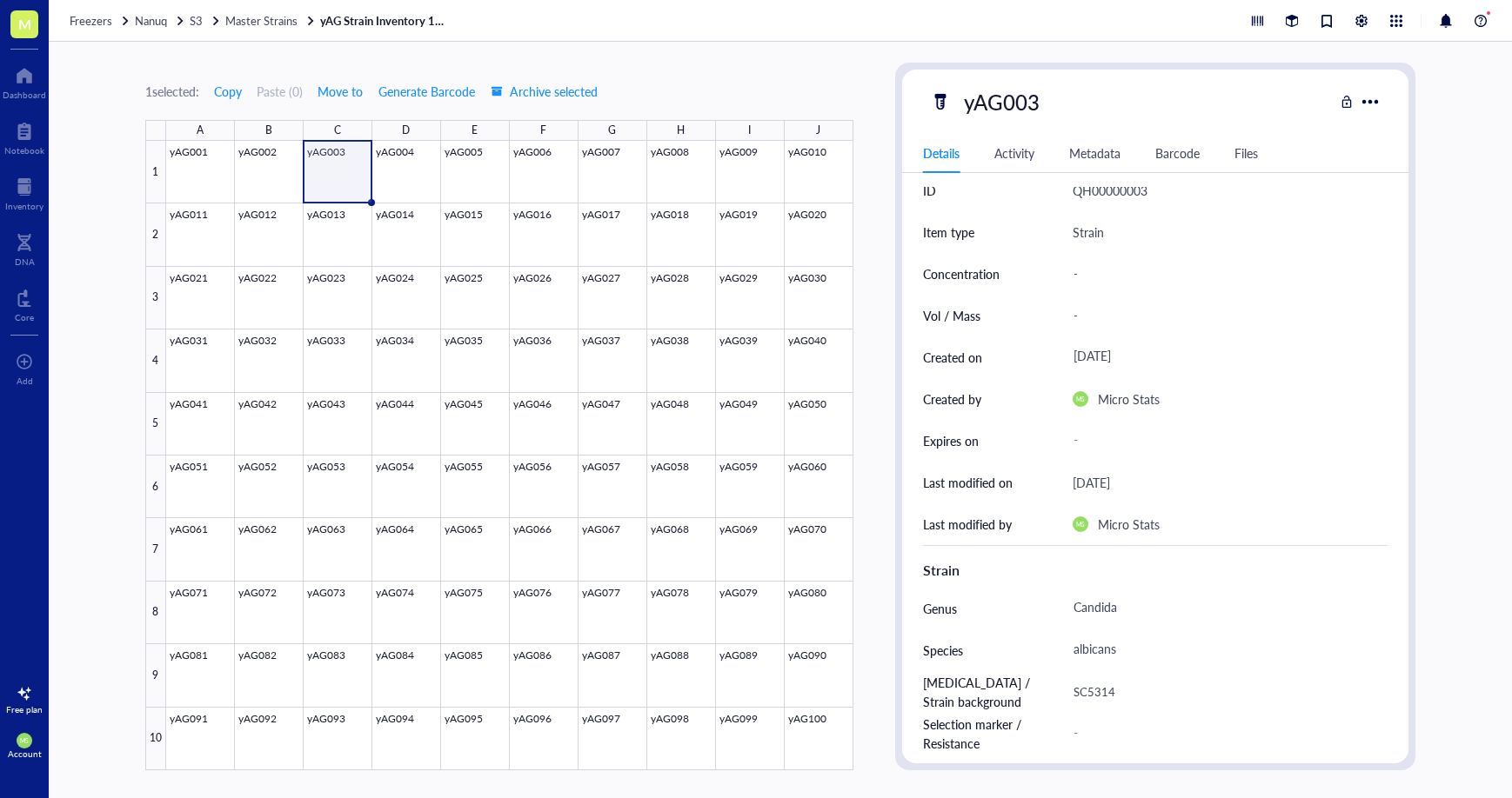
scroll to position [16, 0]
